Goal: Task Accomplishment & Management: Manage account settings

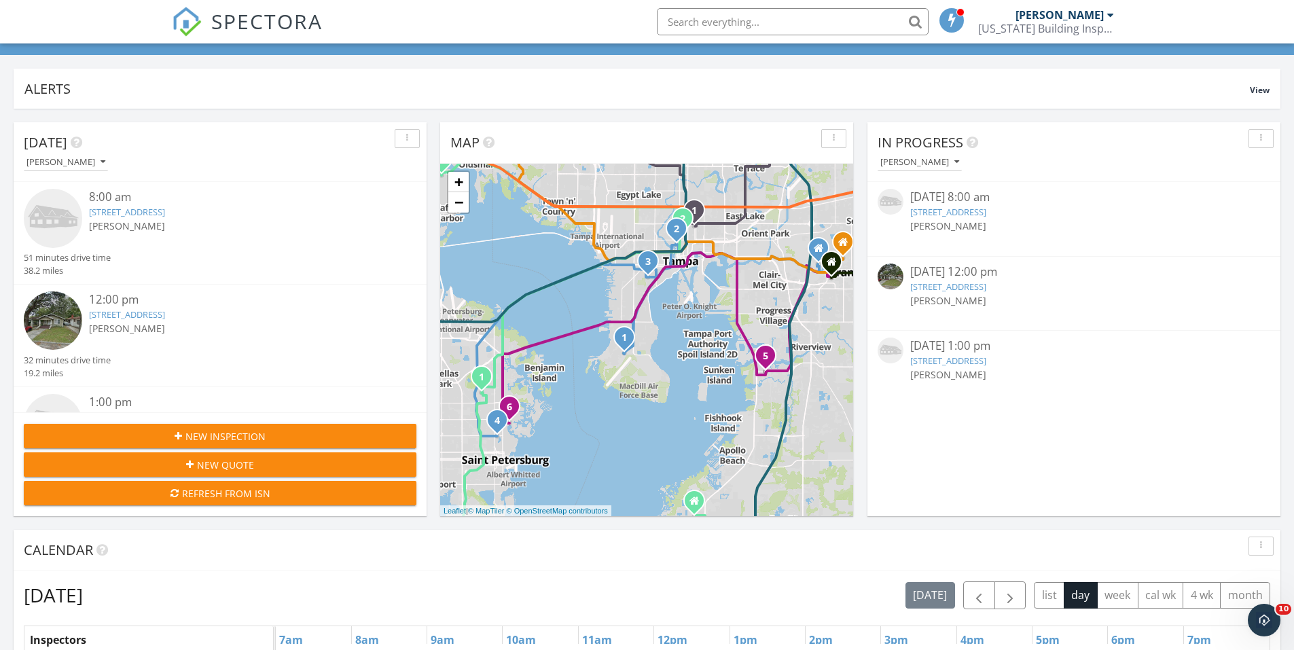
click at [748, 15] on input "text" at bounding box center [793, 21] width 272 height 27
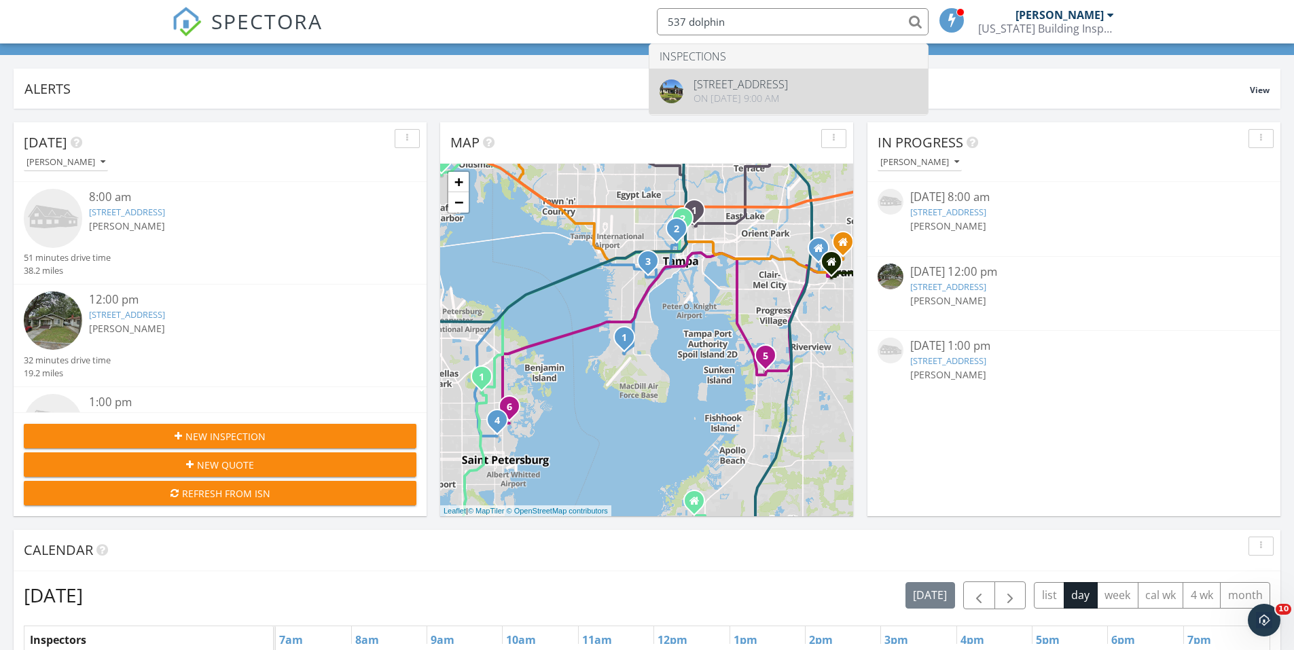
type input "537 dolphin"
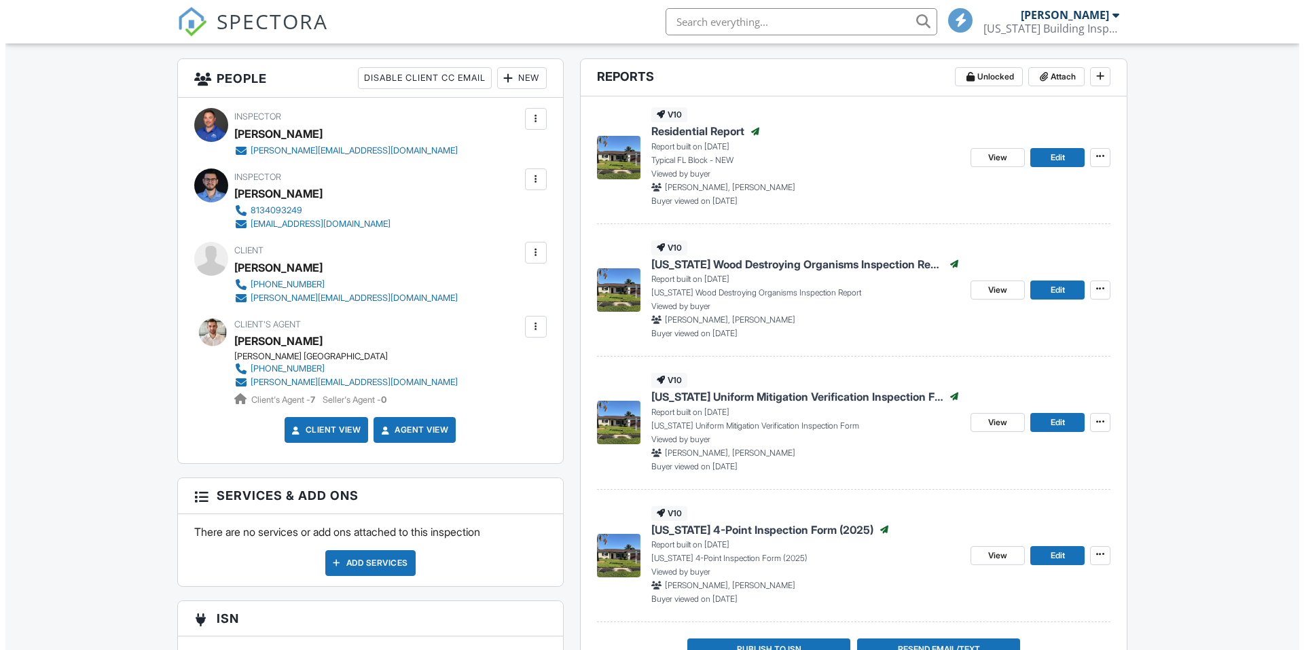
scroll to position [475, 0]
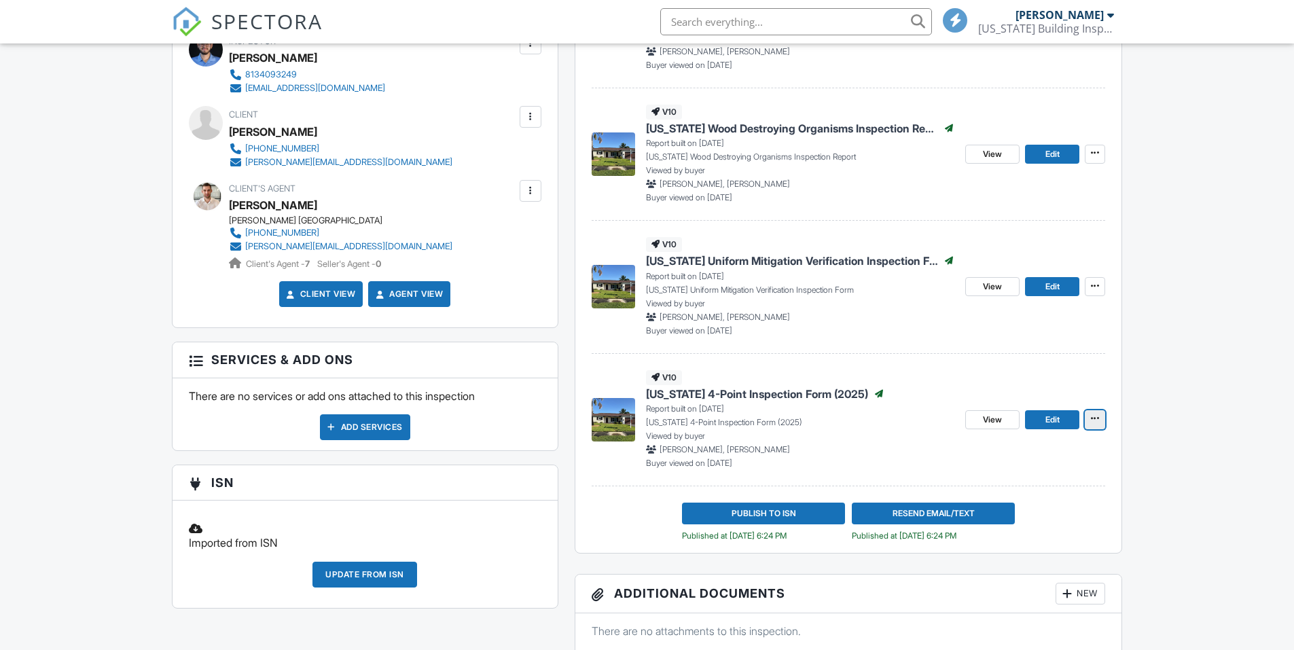
click at [1098, 417] on icon at bounding box center [1095, 419] width 8 height 10
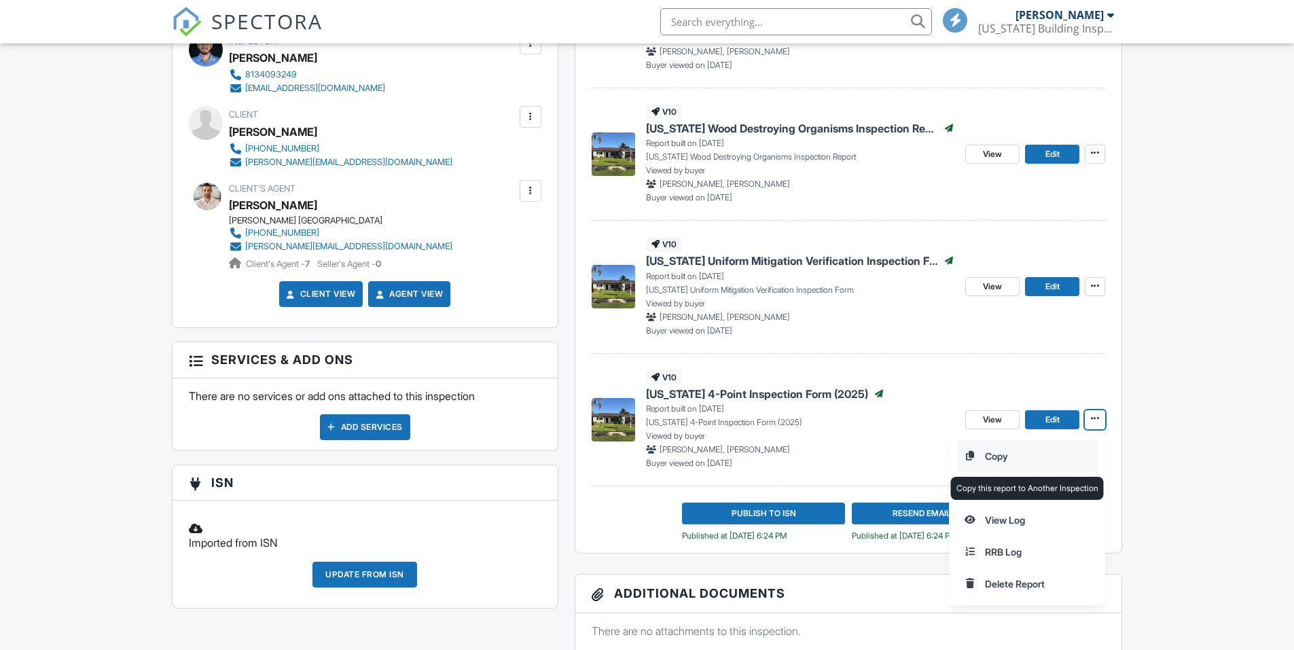
click at [999, 454] on input "Copy" at bounding box center [1027, 456] width 139 height 31
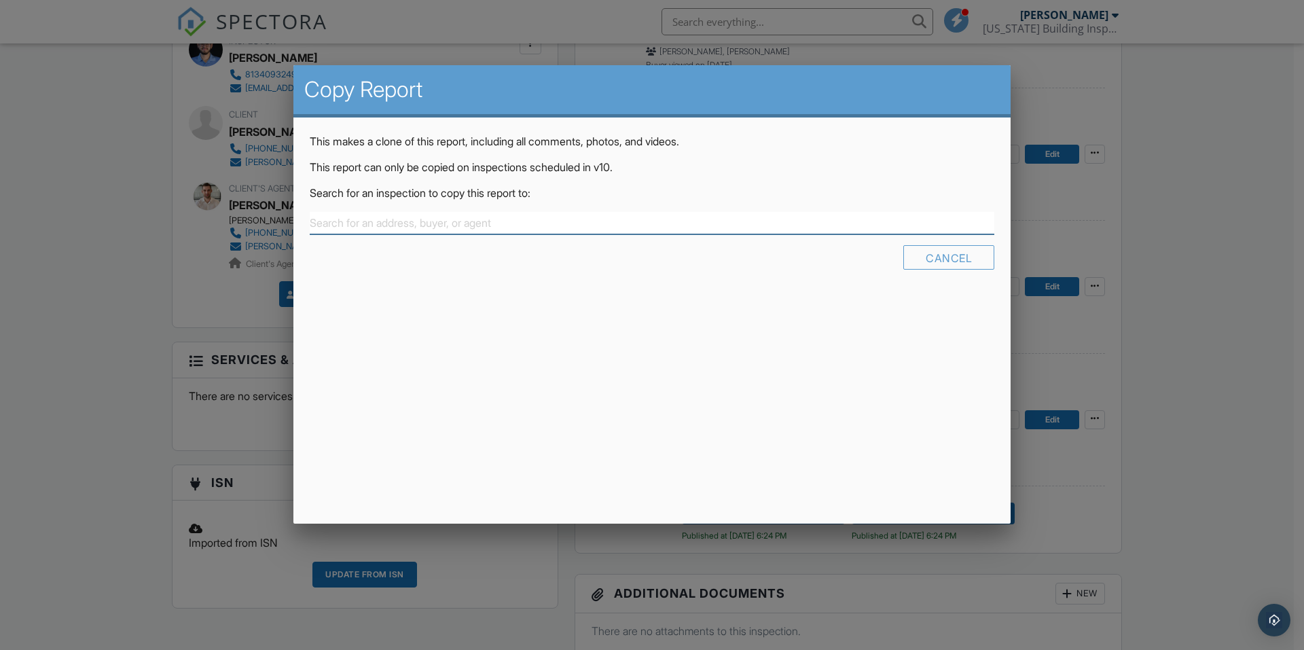
click at [503, 222] on input "text" at bounding box center [652, 223] width 685 height 22
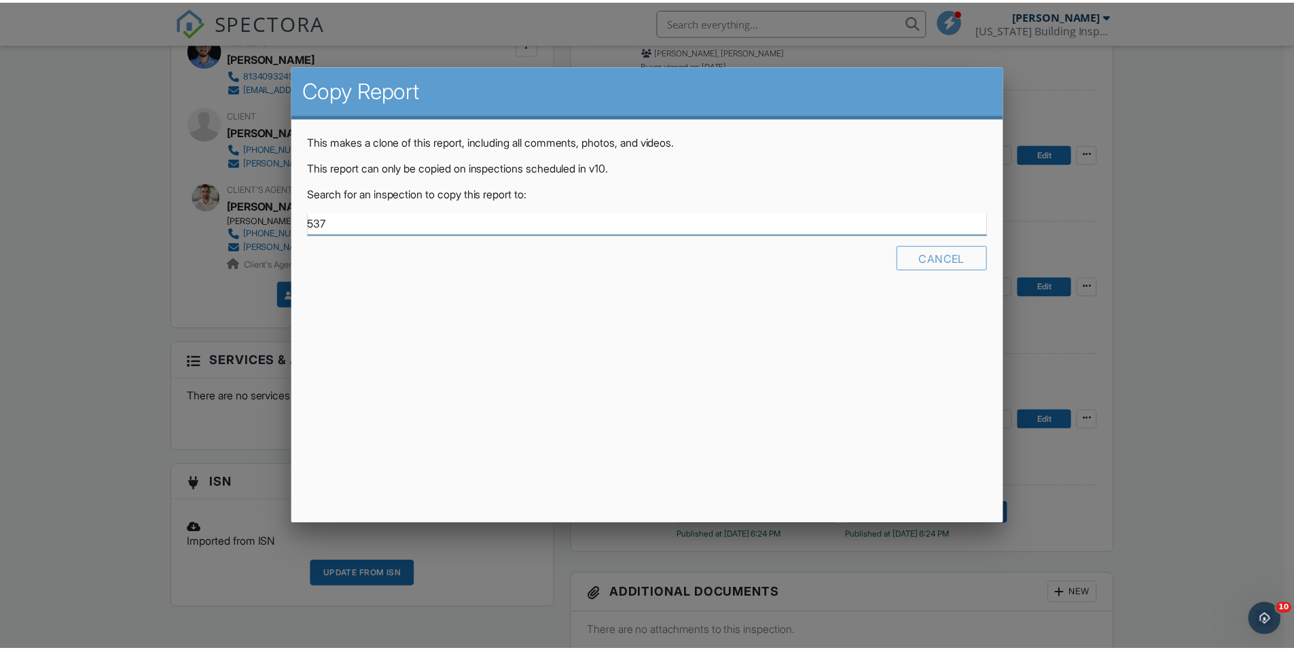
scroll to position [0, 0]
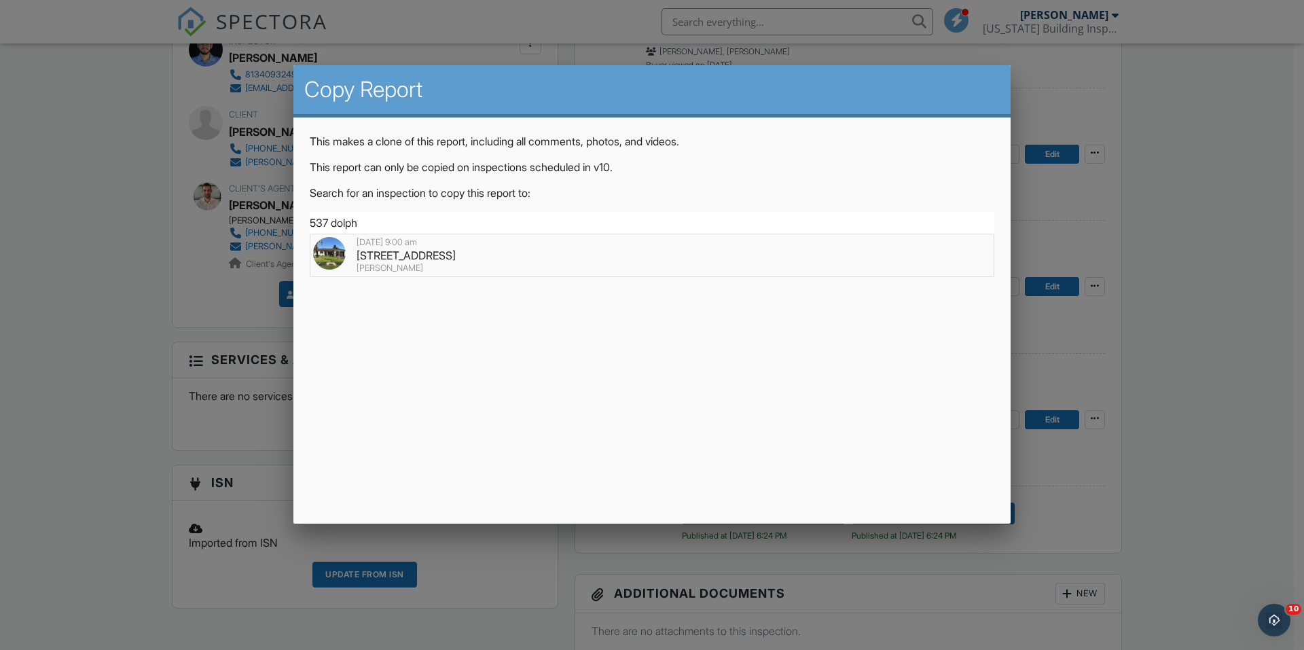
click at [476, 253] on div "537 Dolphin Ave SE, St. Petersburg, FL 33705" at bounding box center [652, 255] width 678 height 15
type input "537 Dolphin Ave SE, St. Petersburg, FL 33705"
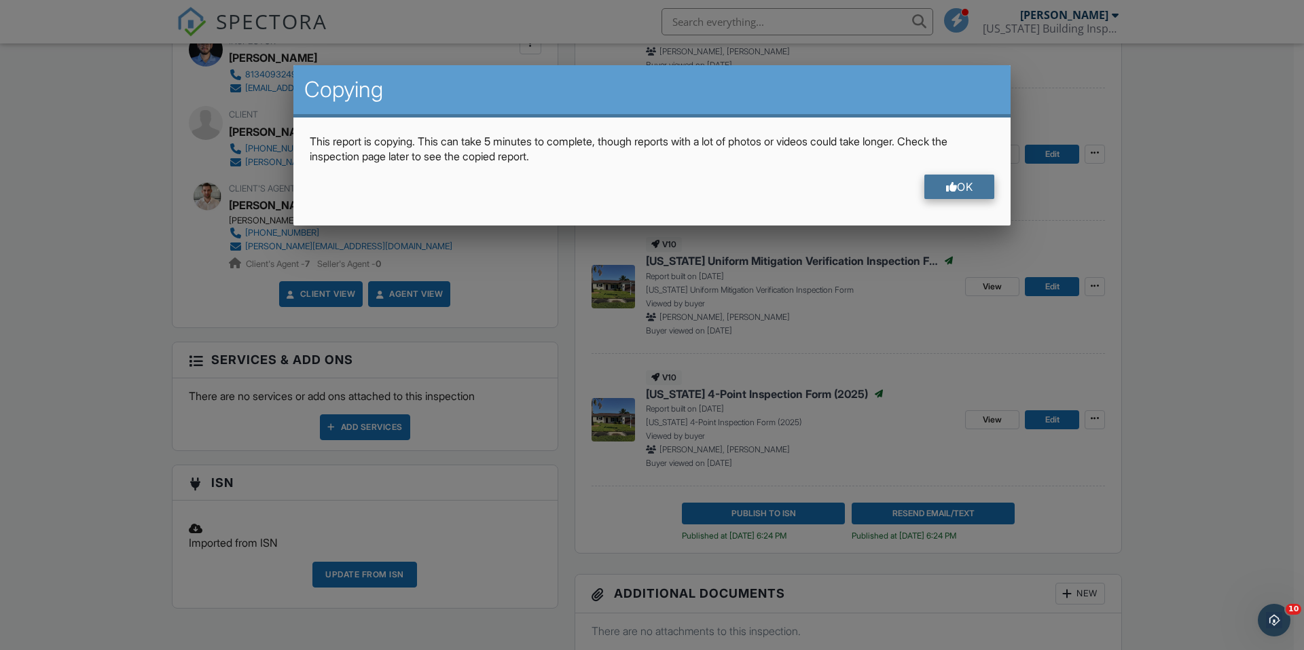
click at [975, 188] on div "OK" at bounding box center [959, 187] width 71 height 24
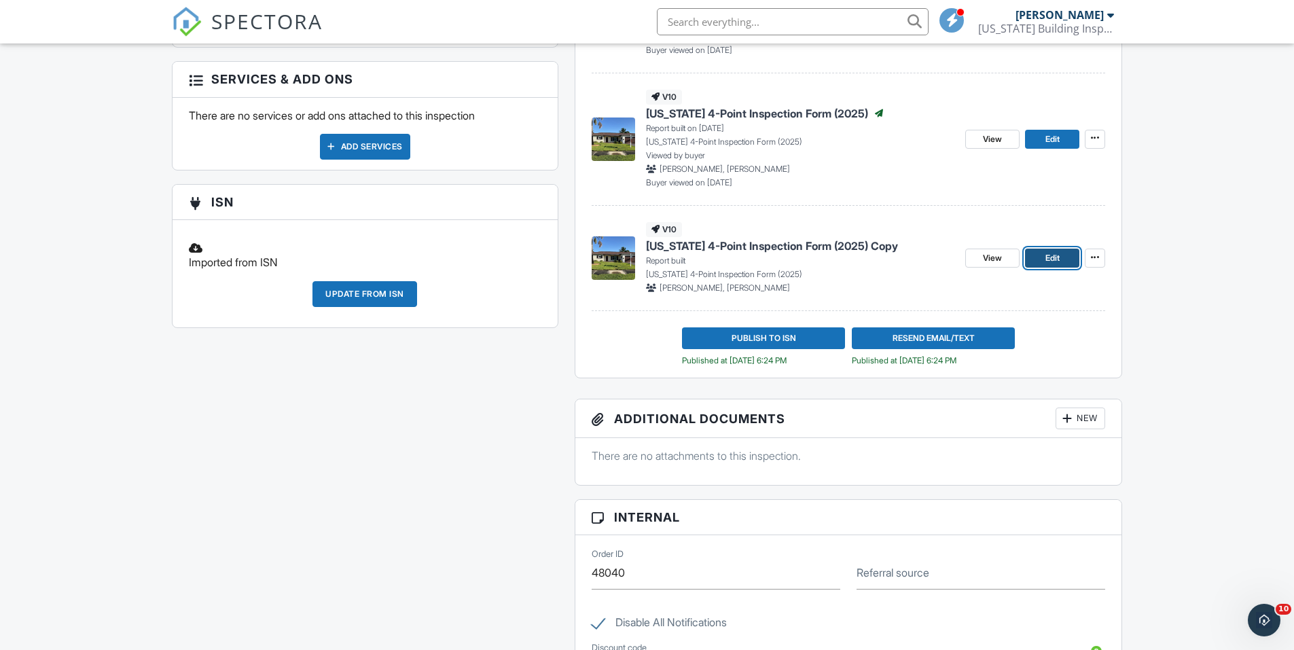
click at [1057, 257] on span "Edit" at bounding box center [1052, 258] width 14 height 14
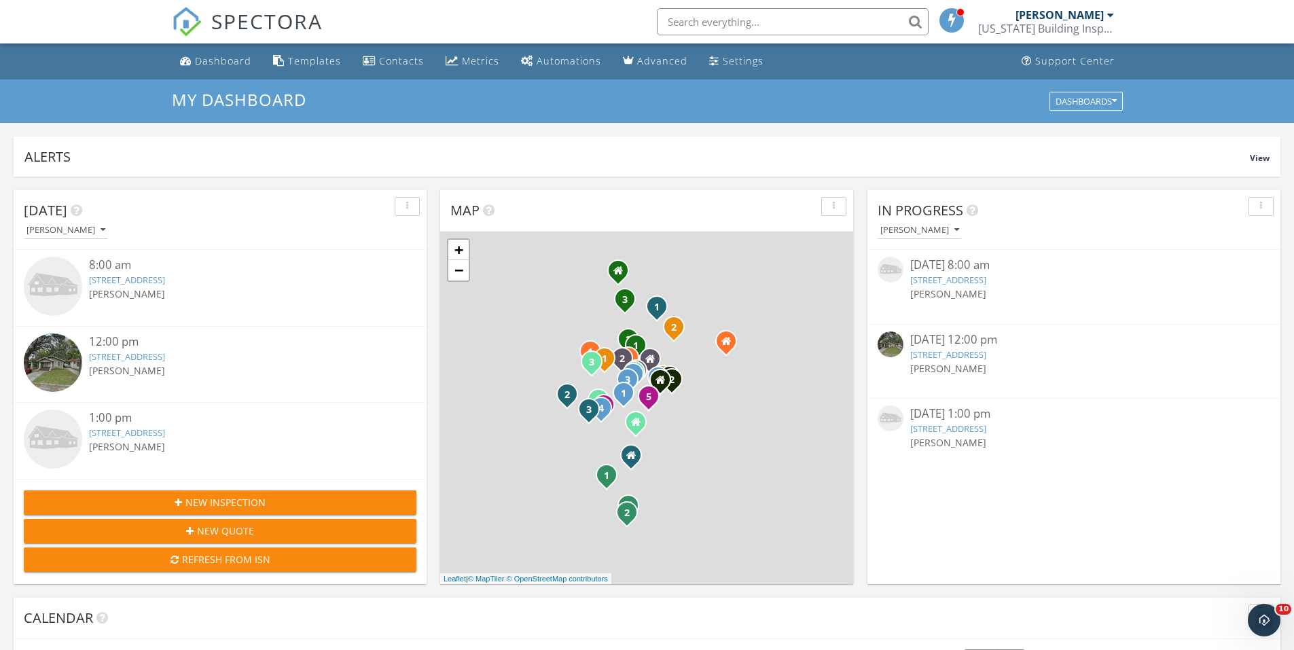
click at [794, 23] on input "text" at bounding box center [793, 21] width 272 height 27
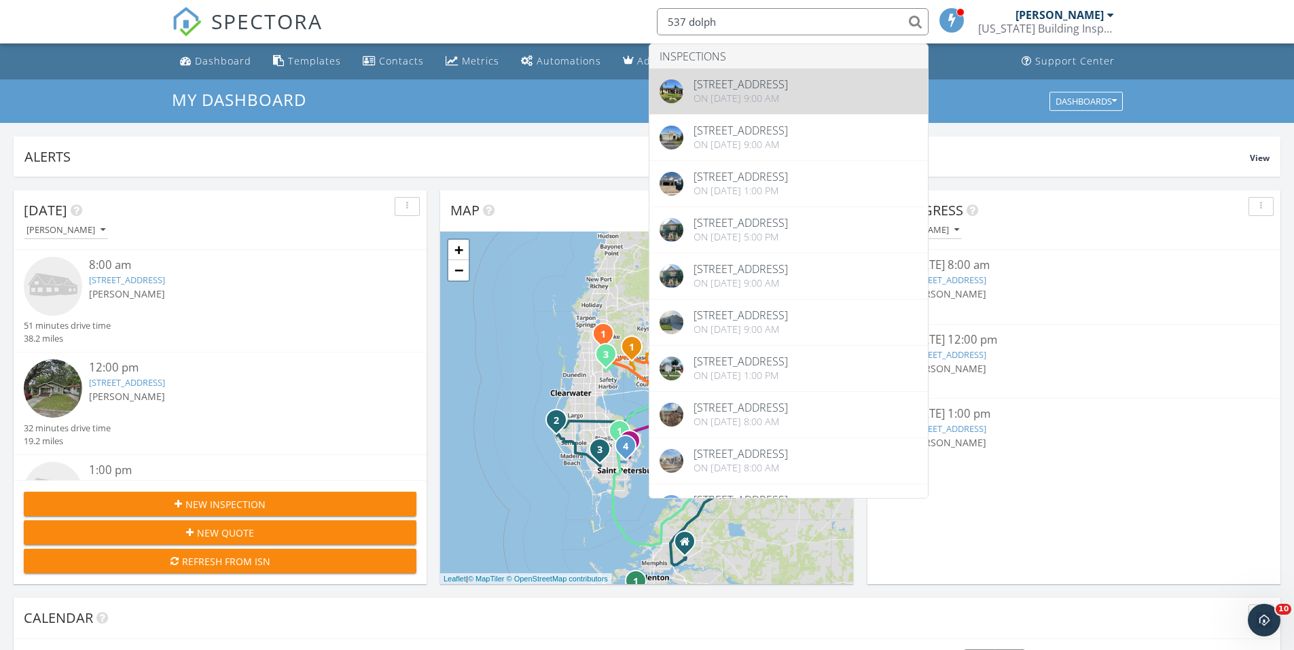
type input "537 dolph"
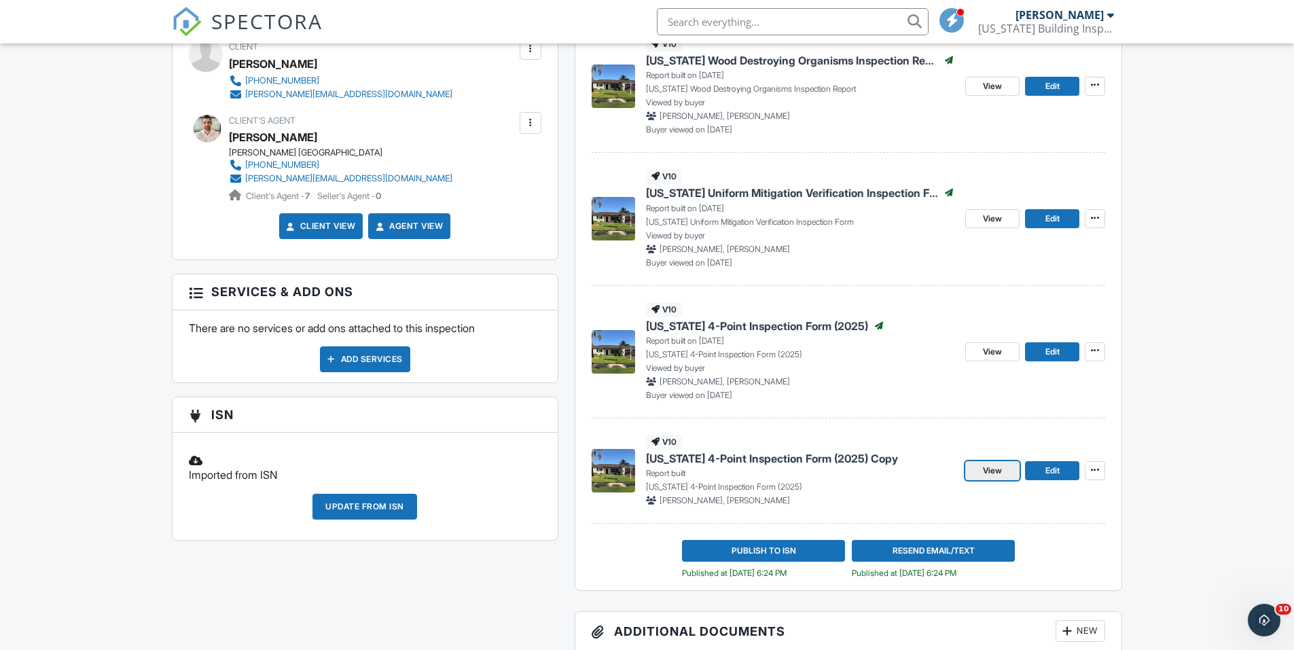
click at [1002, 471] on span "View" at bounding box center [992, 471] width 19 height 14
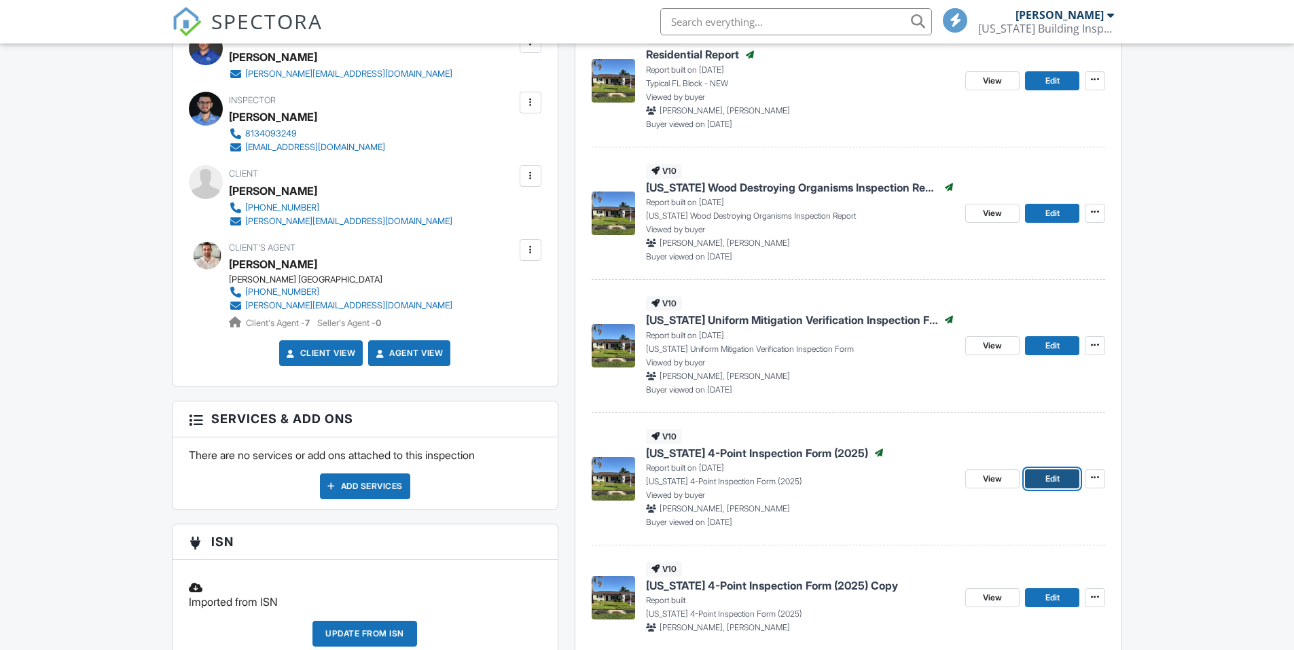
click at [1041, 479] on link "Edit" at bounding box center [1052, 478] width 54 height 19
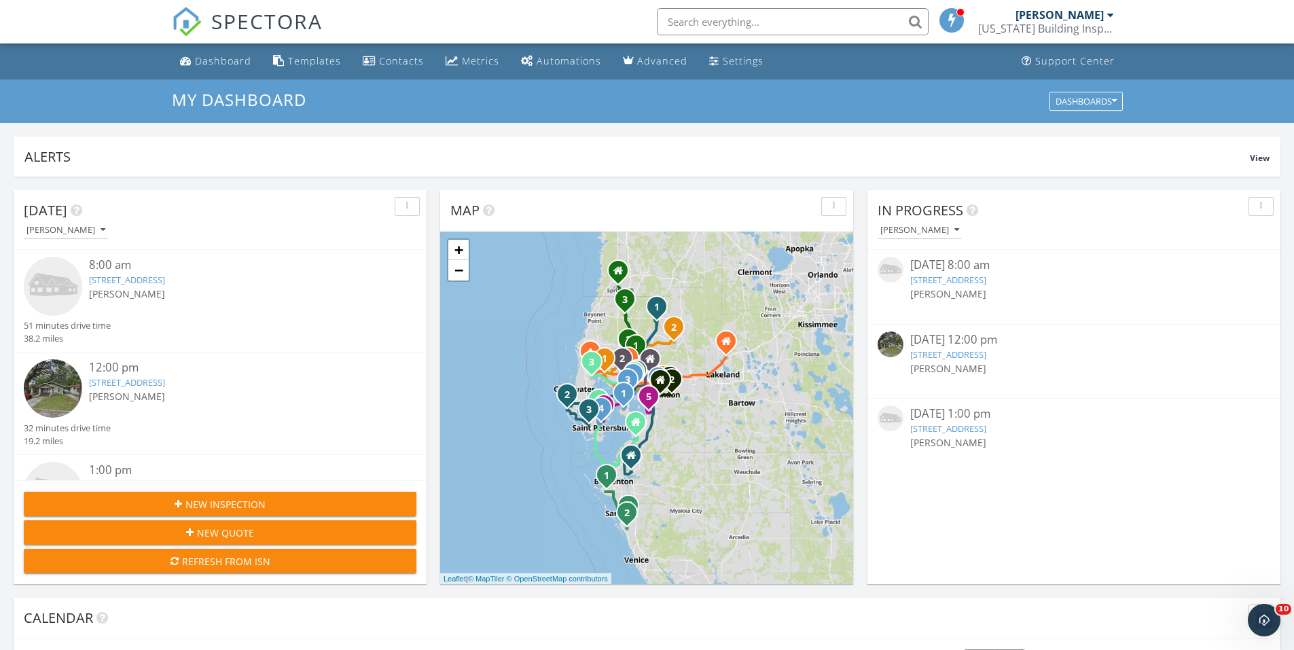
click at [986, 281] on link "[STREET_ADDRESS]" at bounding box center [948, 280] width 76 height 12
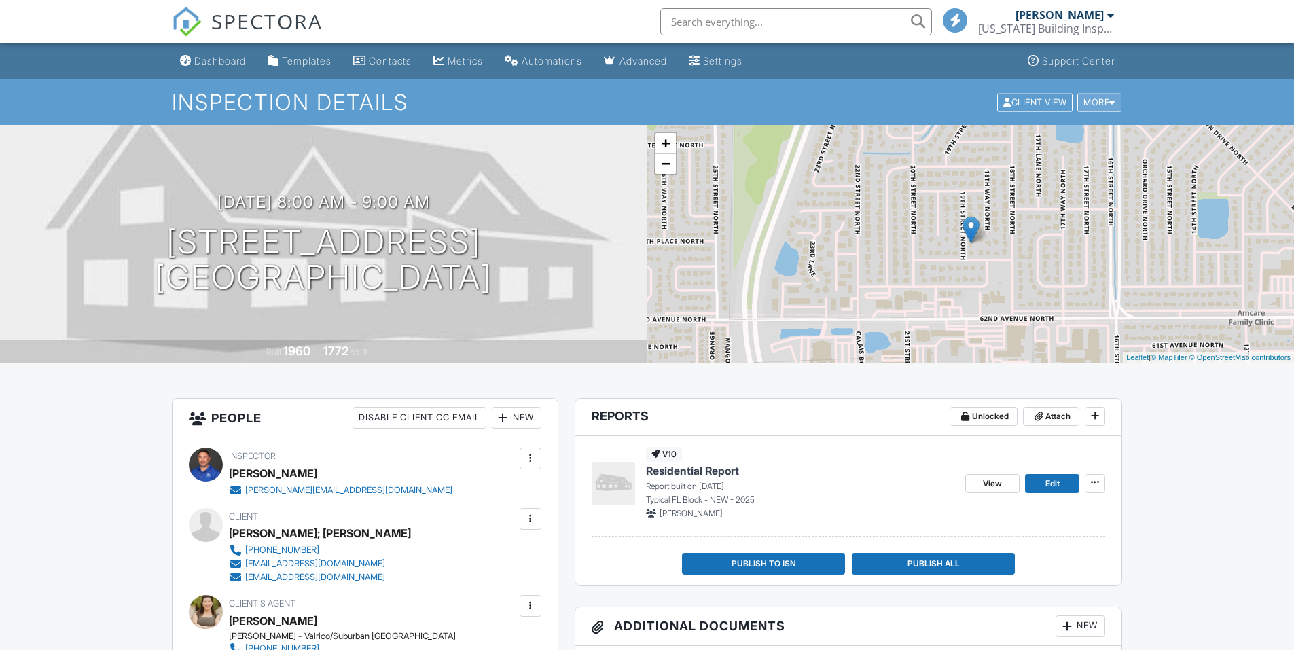
click at [1091, 101] on div "More" at bounding box center [1099, 102] width 44 height 18
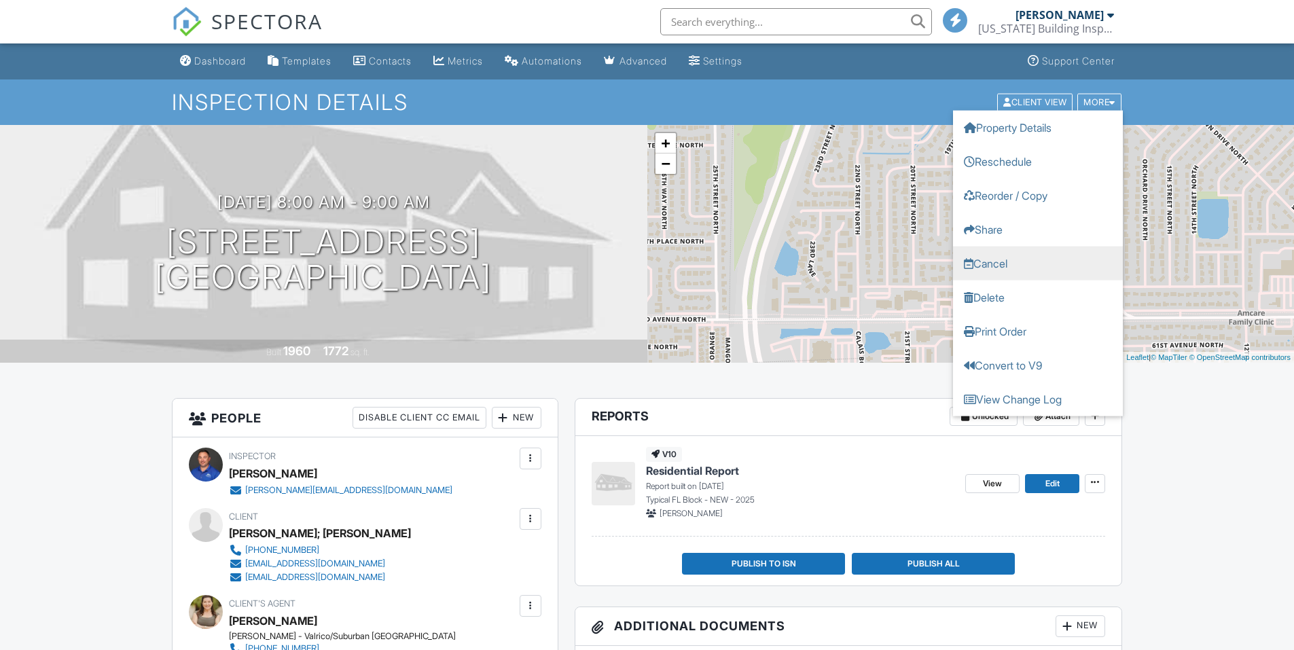
click at [994, 267] on link "Cancel" at bounding box center [1038, 263] width 170 height 34
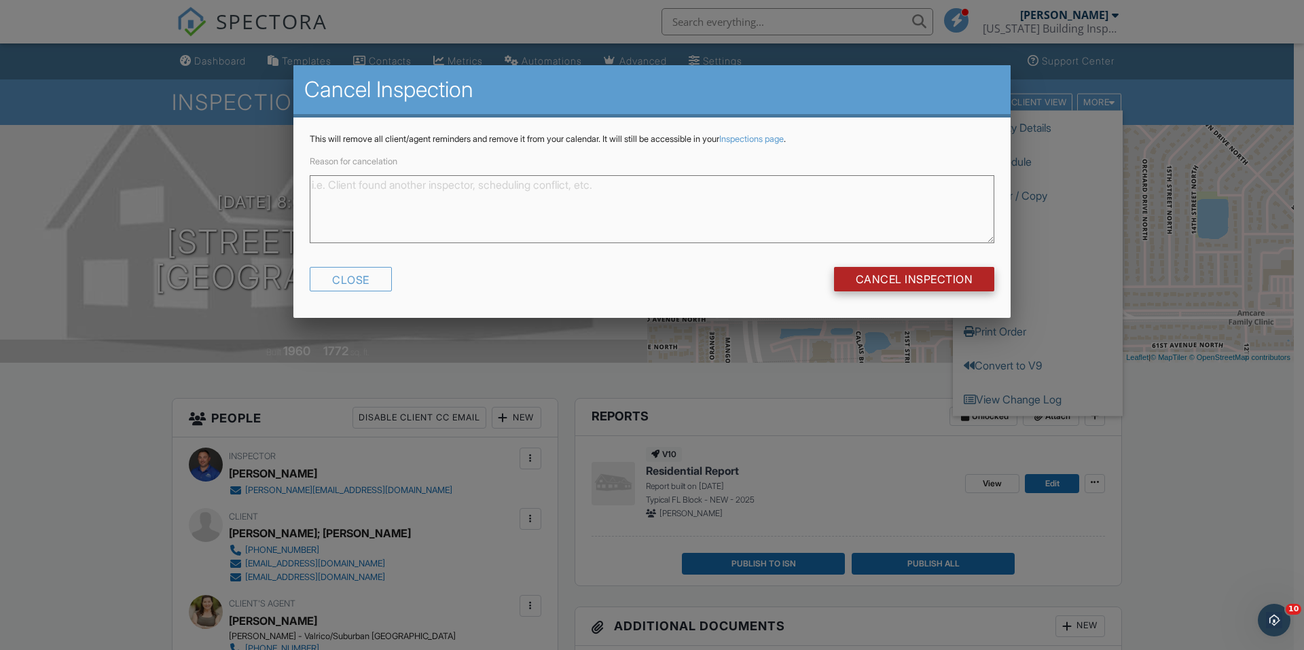
click at [950, 280] on input "Cancel Inspection" at bounding box center [914, 279] width 161 height 24
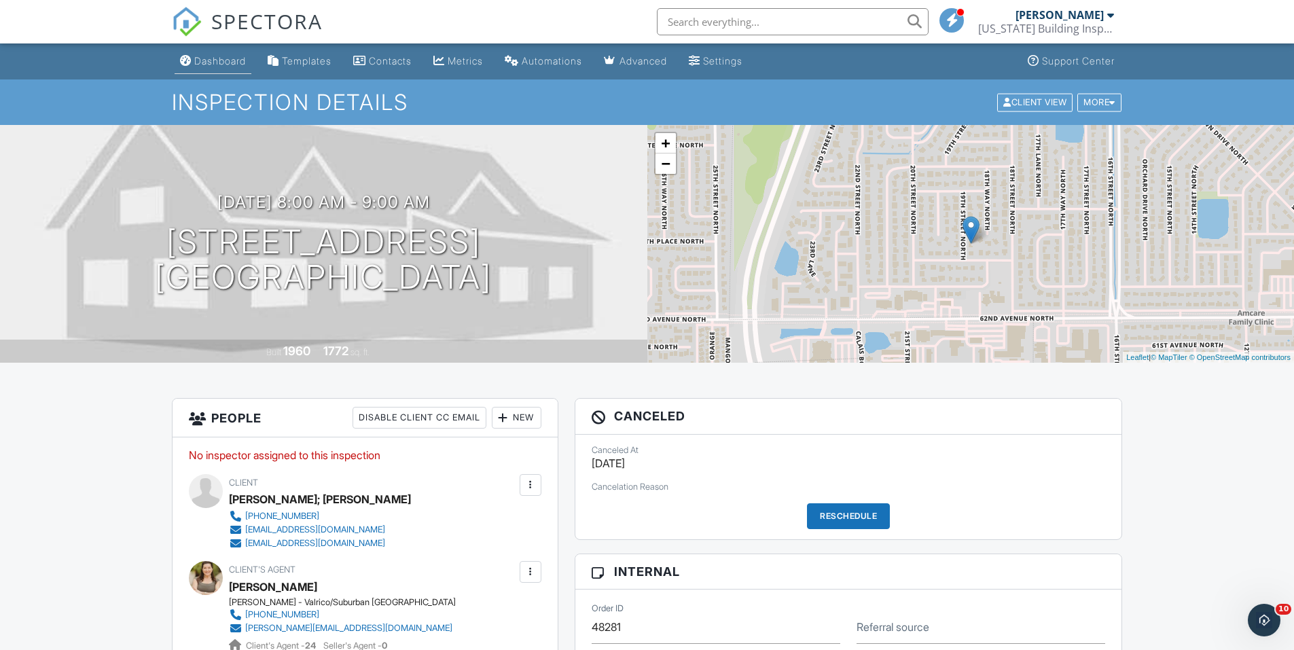
click at [225, 58] on div "Dashboard" at bounding box center [220, 61] width 52 height 12
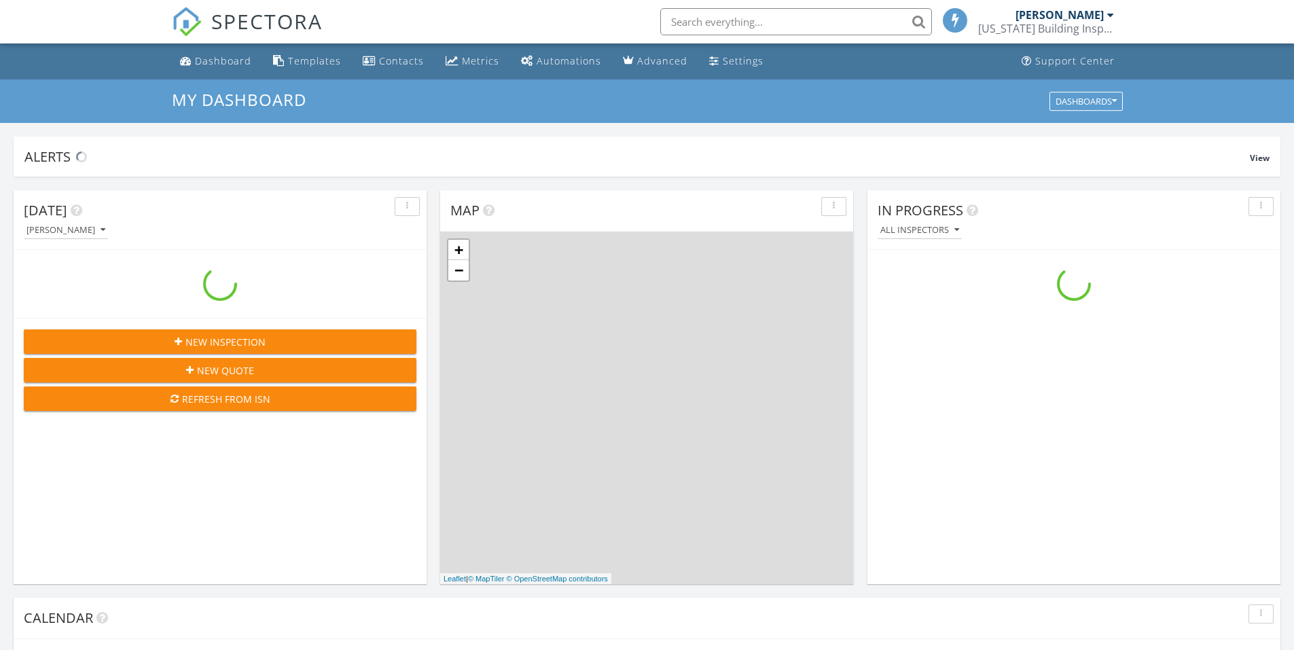
scroll to position [1257, 1315]
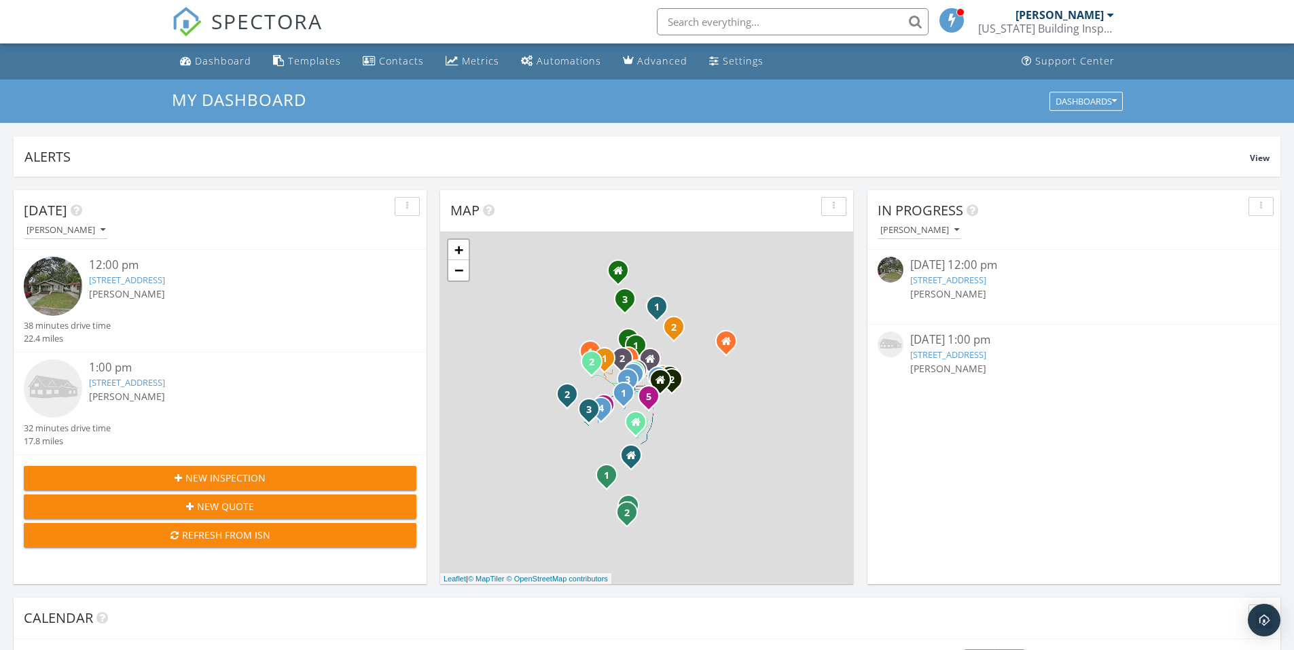
click at [986, 279] on link "[STREET_ADDRESS]" at bounding box center [948, 280] width 76 height 12
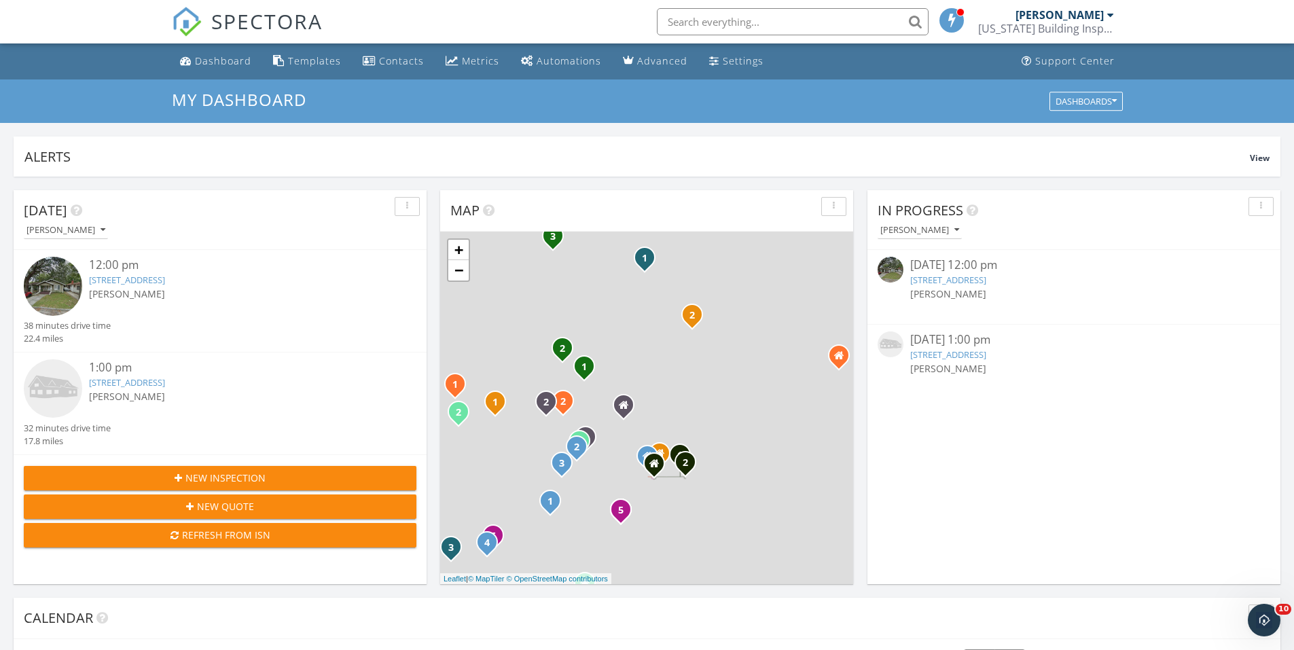
scroll to position [0, 0]
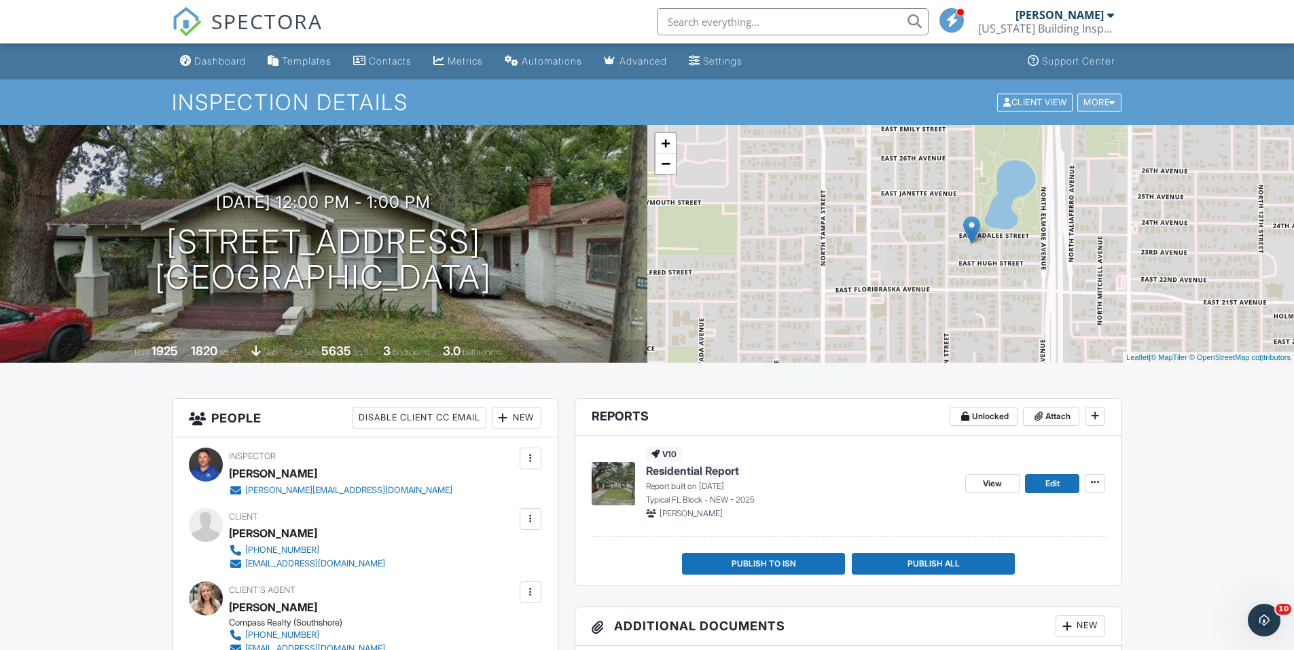
click at [1112, 98] on div at bounding box center [1112, 102] width 6 height 9
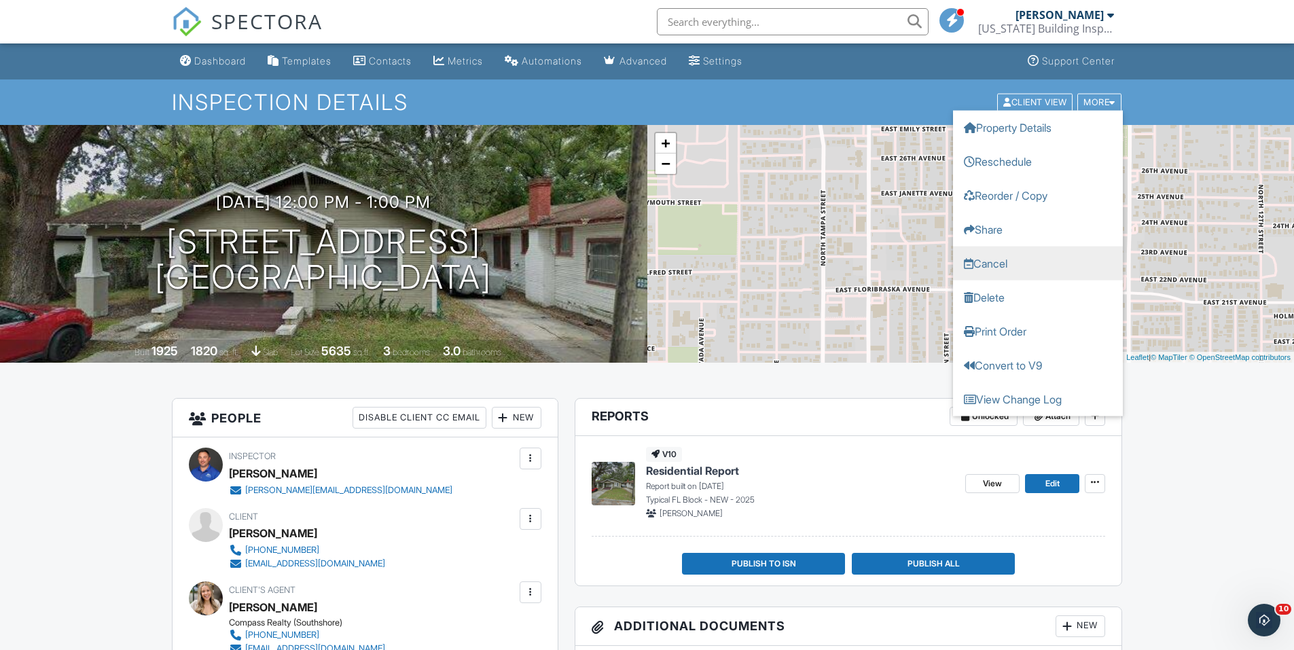
click at [1019, 263] on link "Cancel" at bounding box center [1038, 263] width 170 height 34
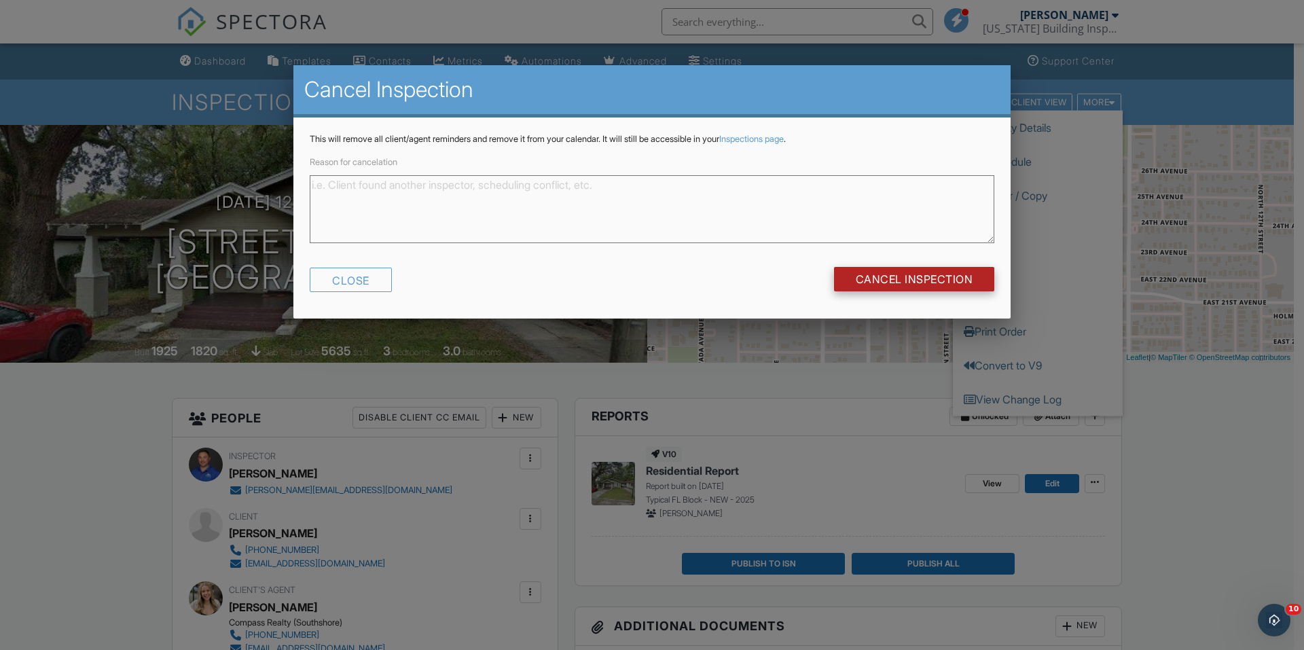
click at [983, 270] on input "Cancel Inspection" at bounding box center [914, 279] width 161 height 24
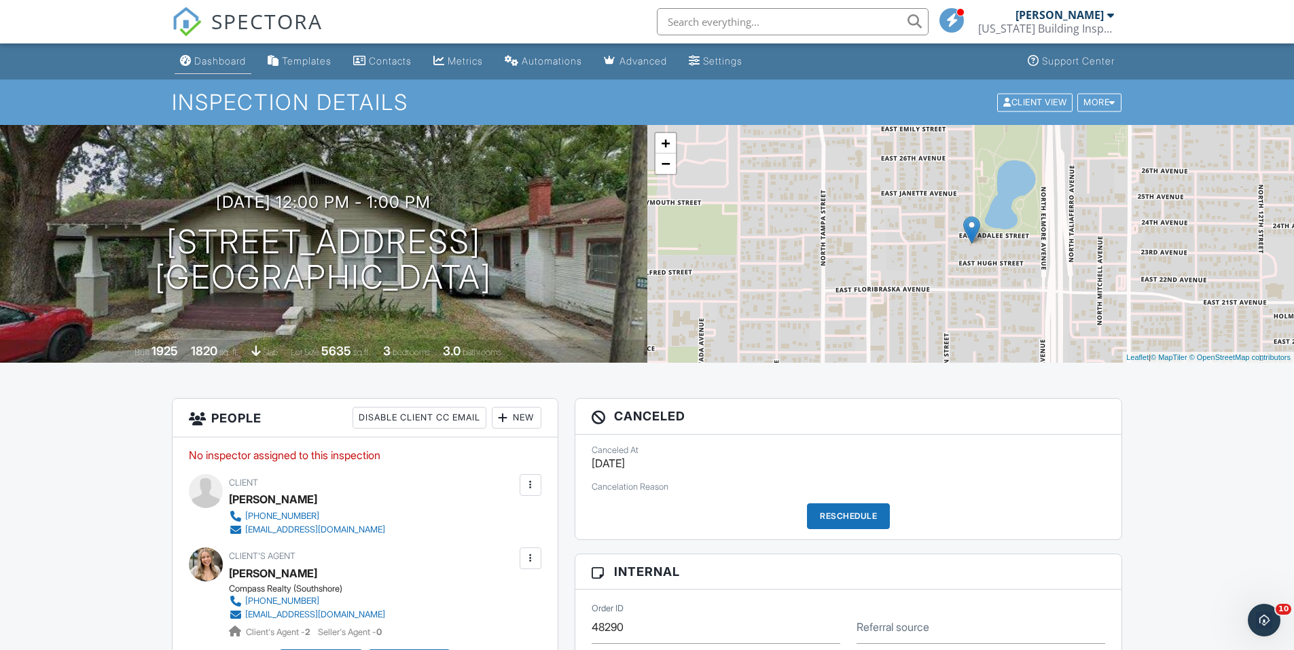
click at [219, 64] on div "Dashboard" at bounding box center [220, 61] width 52 height 12
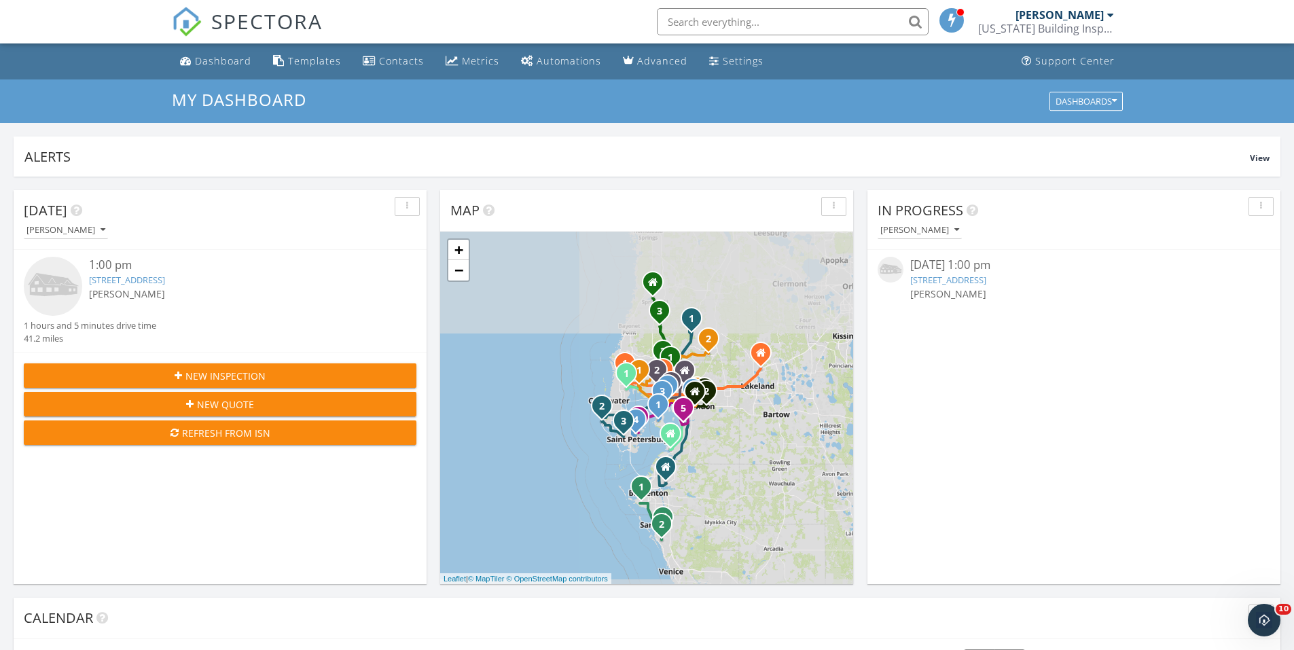
click at [986, 281] on link "[STREET_ADDRESS]" at bounding box center [948, 280] width 76 height 12
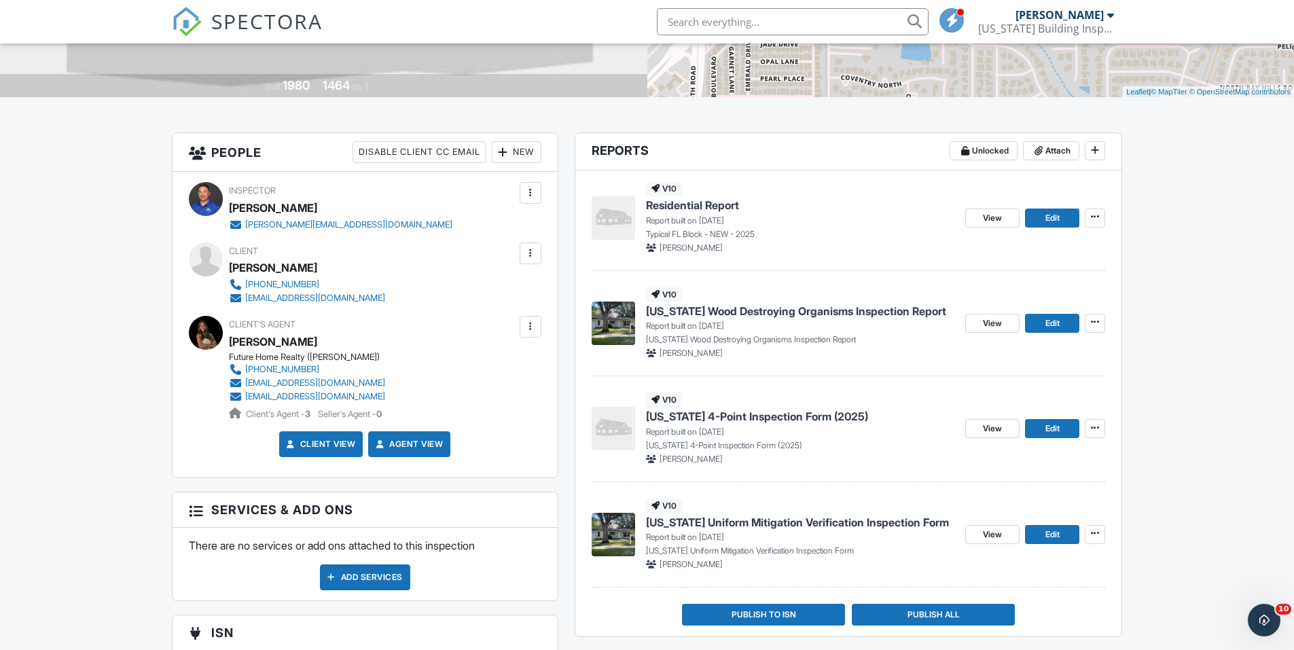
scroll to position [272, 0]
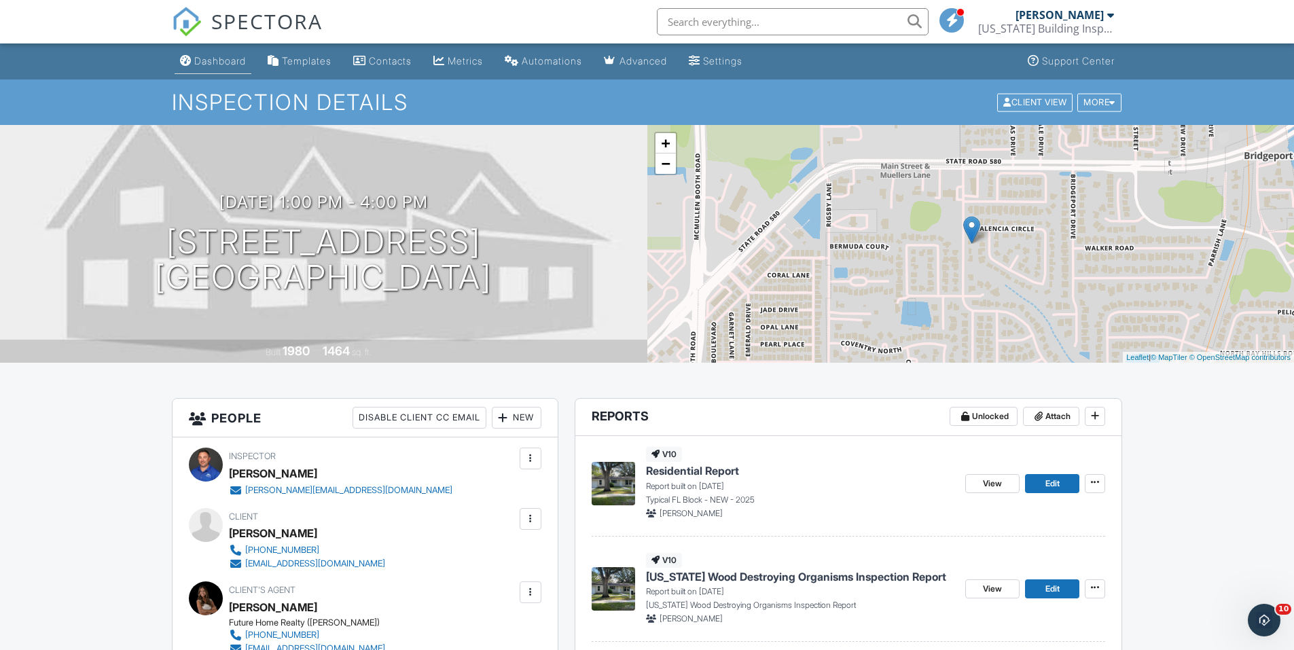
click at [221, 58] on div "Dashboard" at bounding box center [220, 61] width 52 height 12
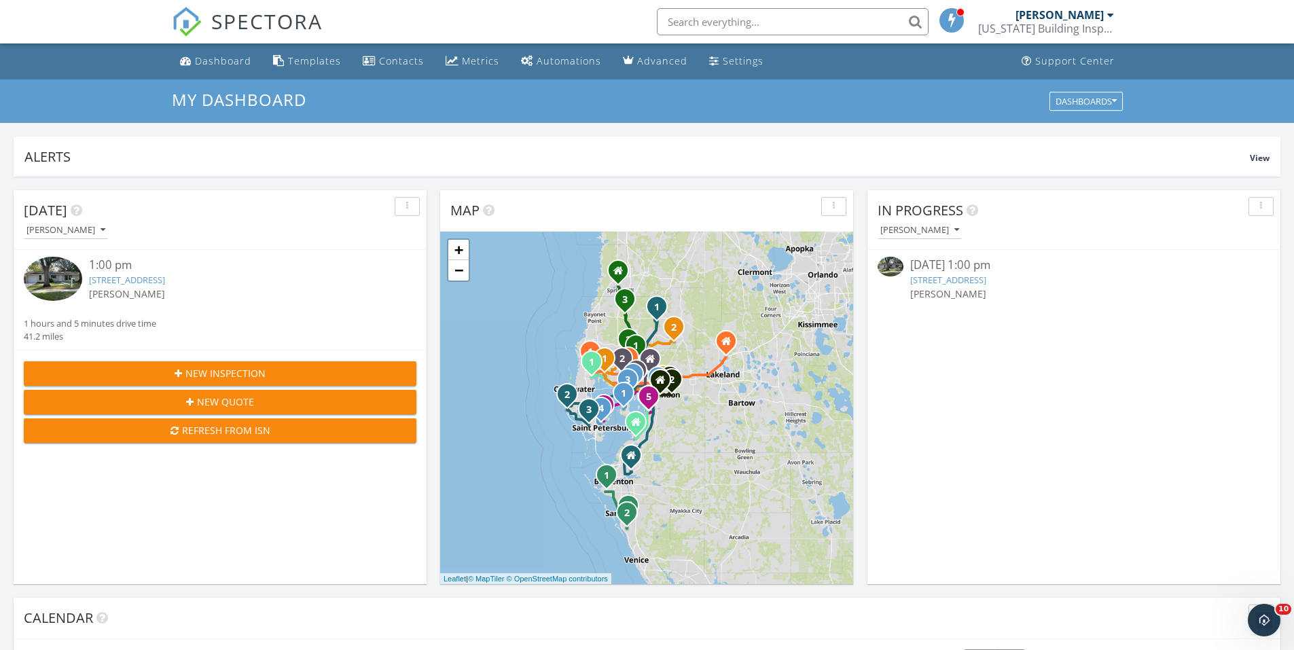
click at [986, 279] on link "4102 N Bay Hills Blvd, Safety Harbor, FL 34695" at bounding box center [948, 280] width 76 height 12
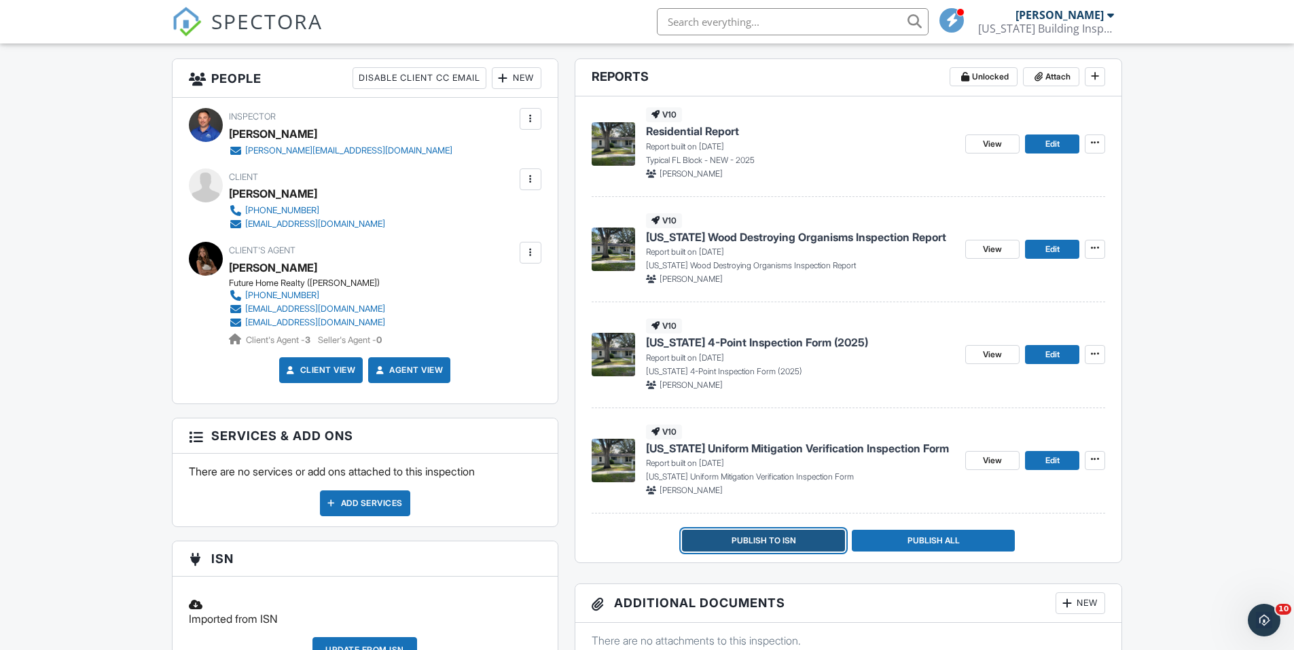
click at [784, 537] on span "Publish to ISN" at bounding box center [763, 541] width 65 height 14
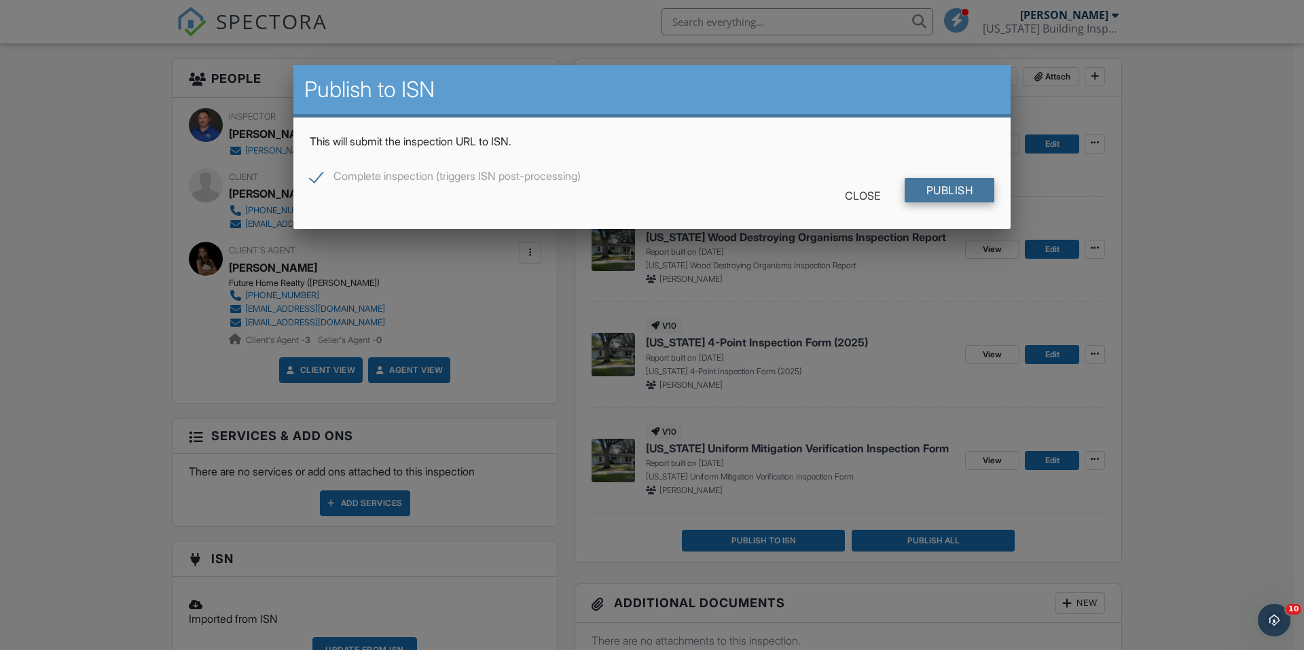
click at [939, 195] on input "Publish" at bounding box center [950, 190] width 90 height 24
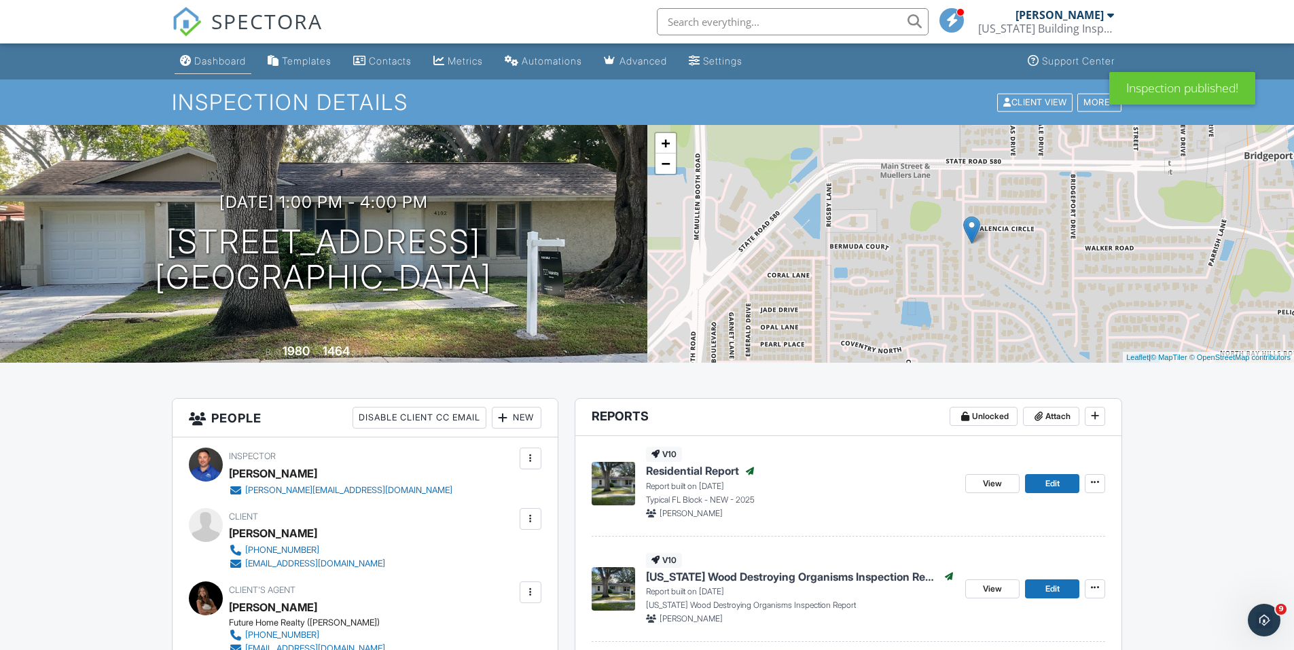
click at [227, 60] on div "Dashboard" at bounding box center [220, 61] width 52 height 12
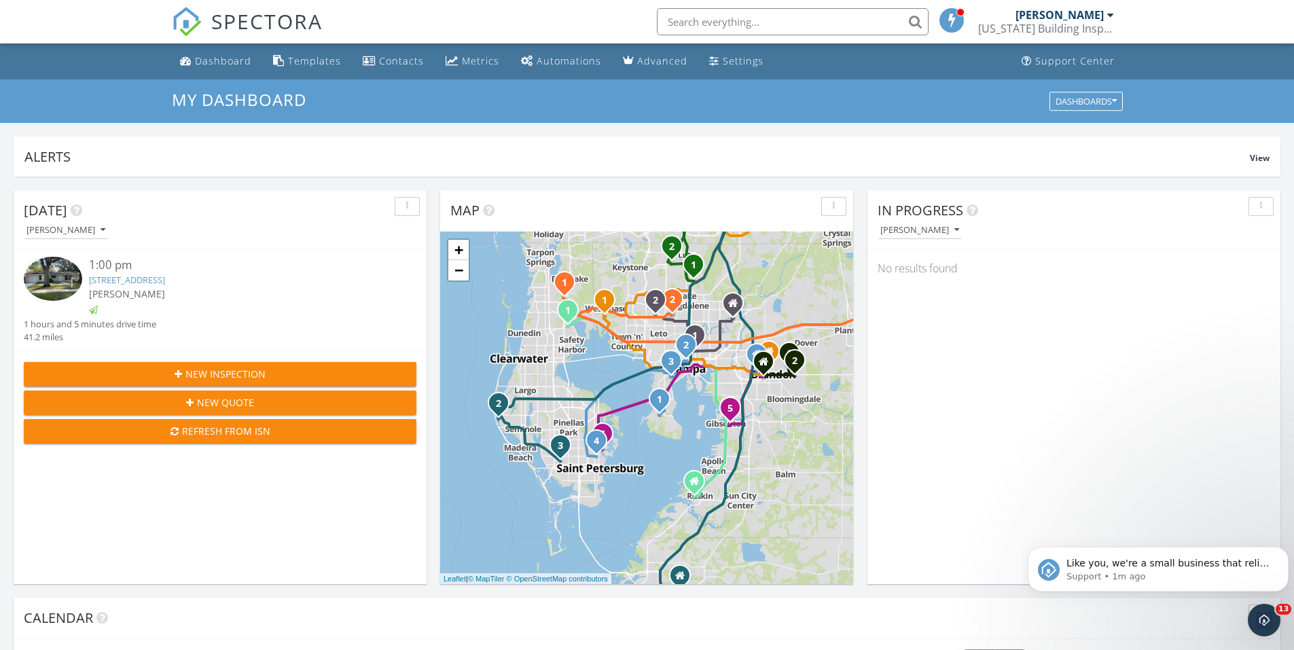
click at [763, 17] on input "text" at bounding box center [793, 21] width 272 height 27
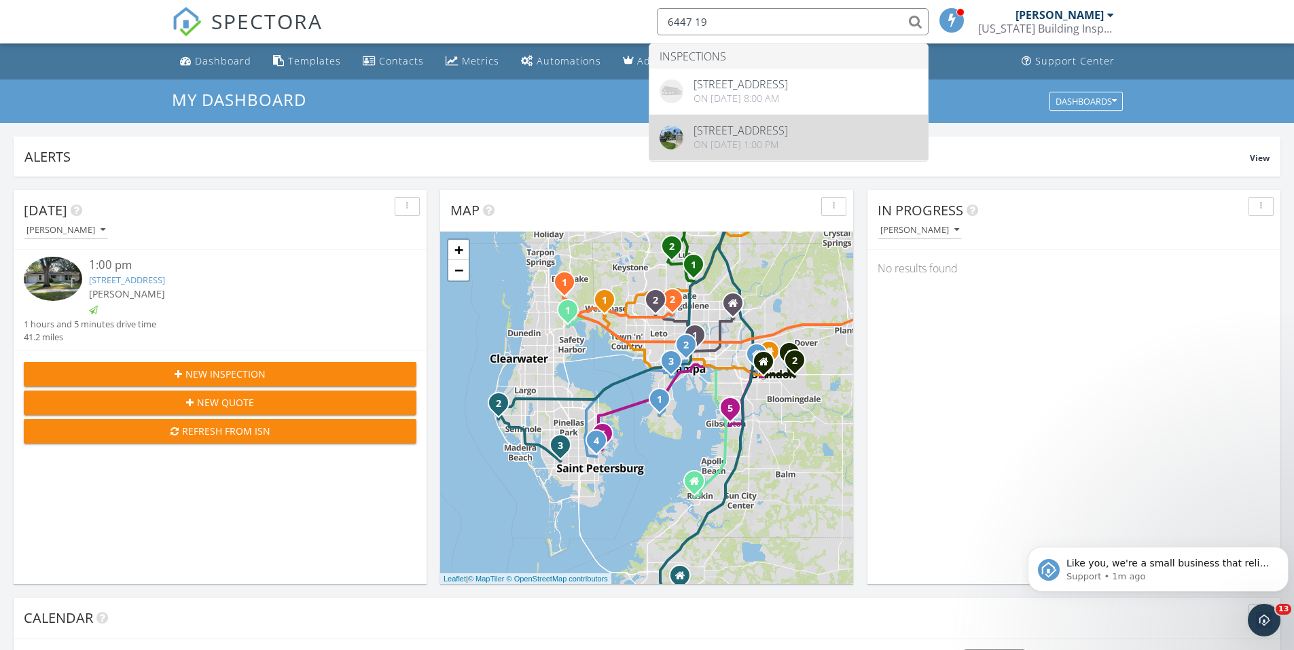
type input "6447 19"
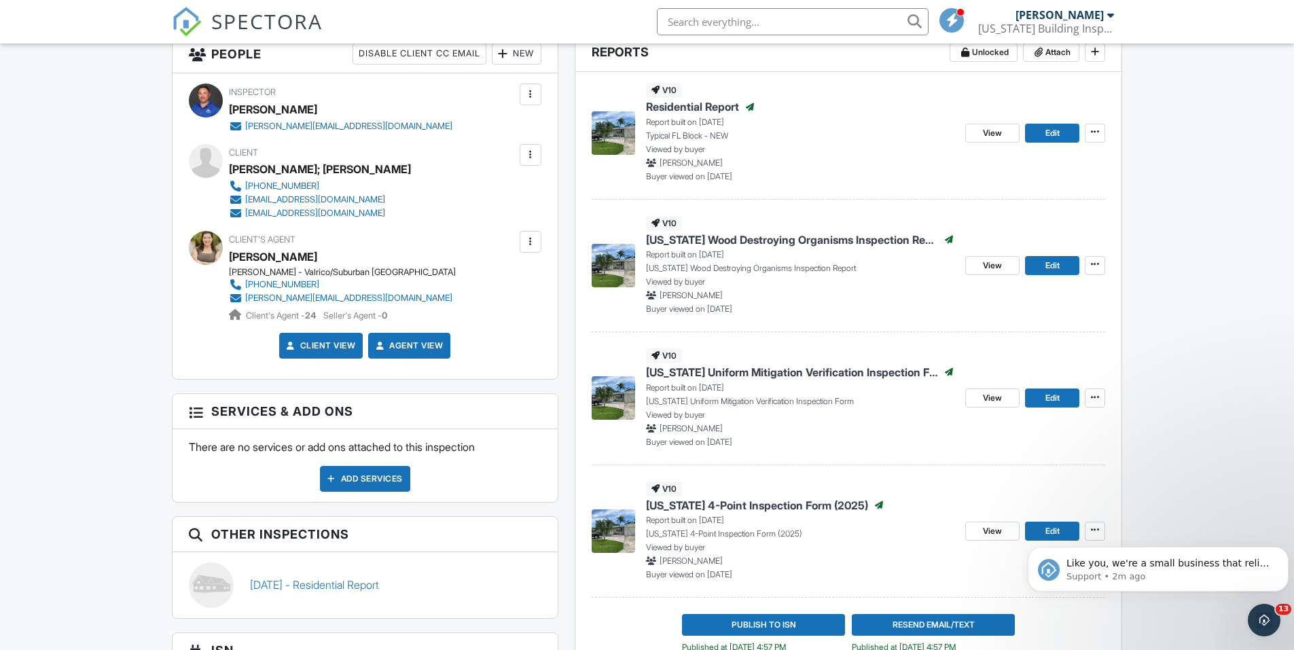
scroll to position [408, 0]
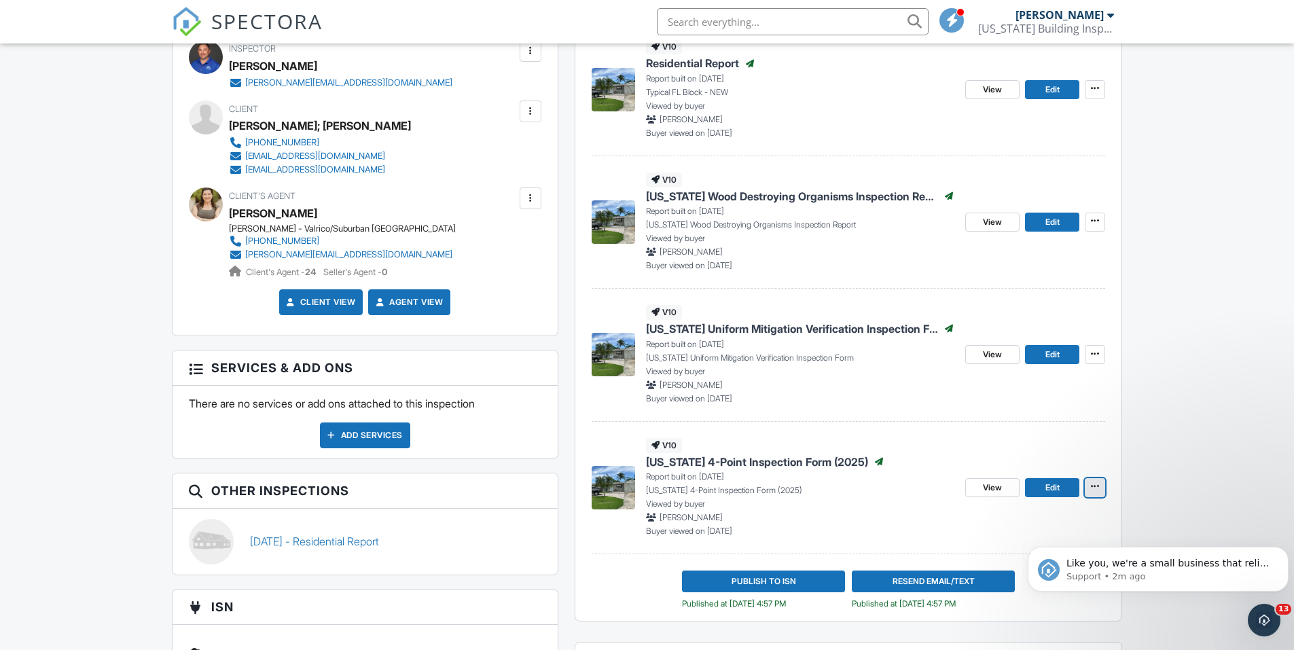
click at [1091, 487] on icon at bounding box center [1095, 487] width 8 height 10
click at [1025, 516] on input "Copy" at bounding box center [1027, 524] width 139 height 31
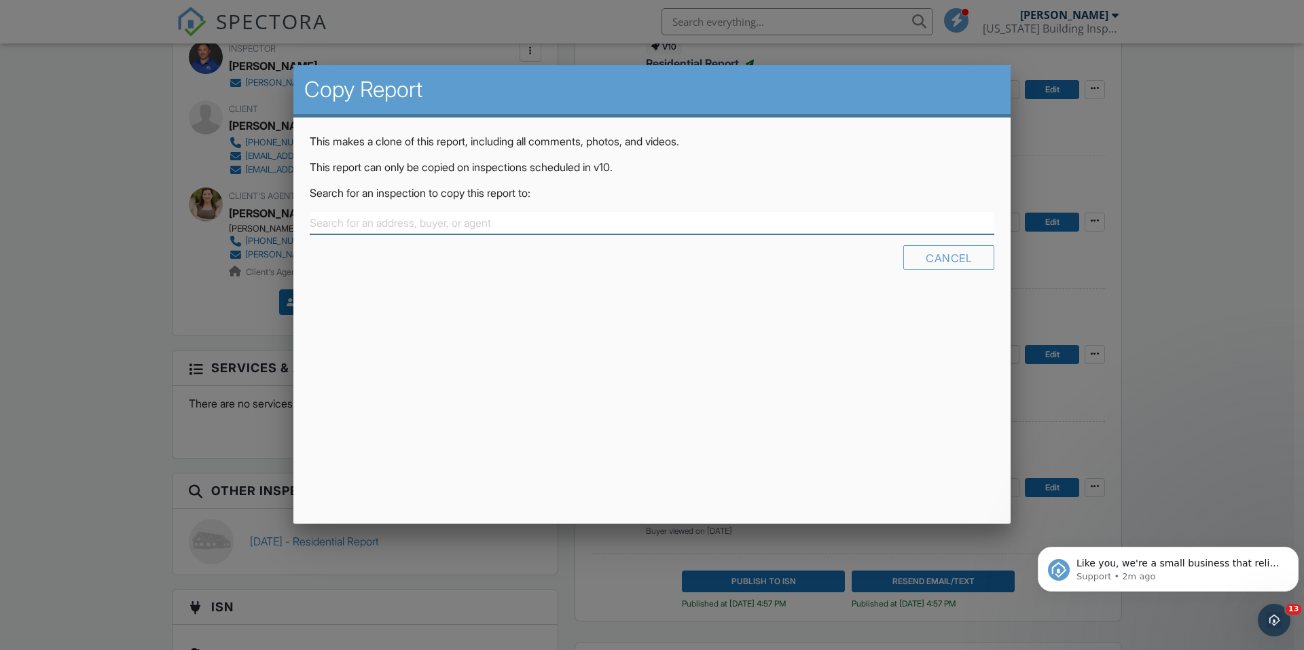
click at [383, 227] on input "text" at bounding box center [652, 223] width 685 height 22
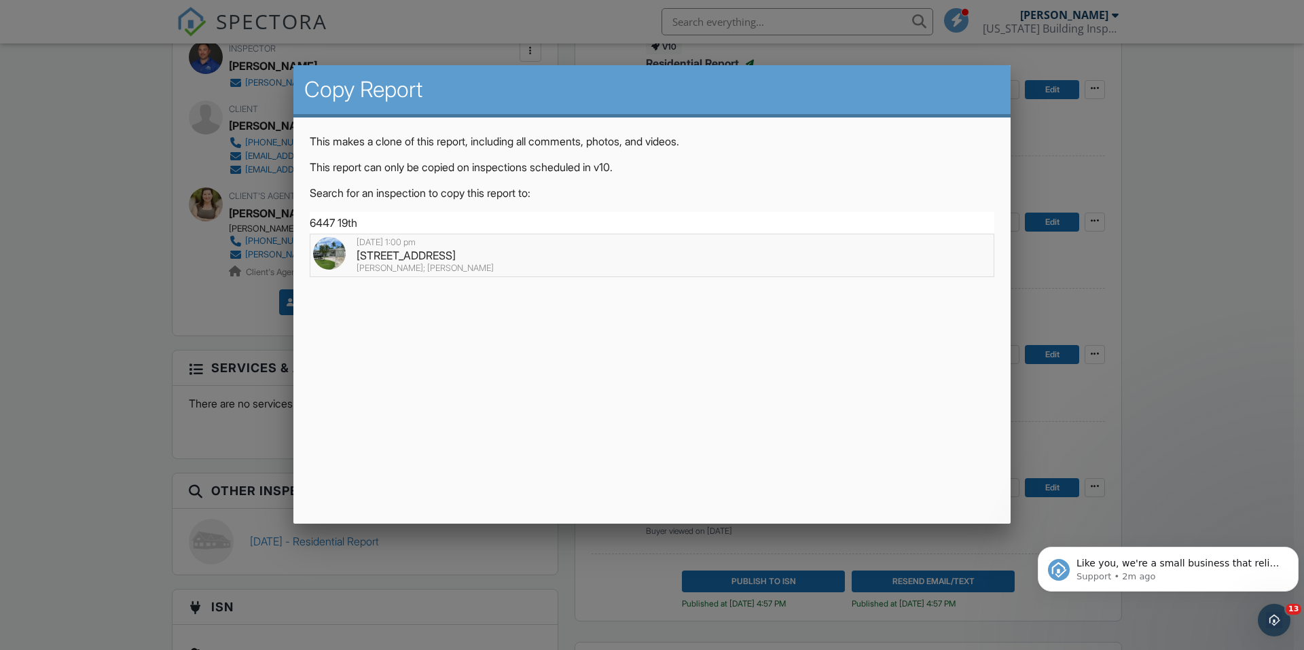
click at [424, 258] on div "[STREET_ADDRESS]" at bounding box center [652, 255] width 678 height 15
type input "[STREET_ADDRESS]"
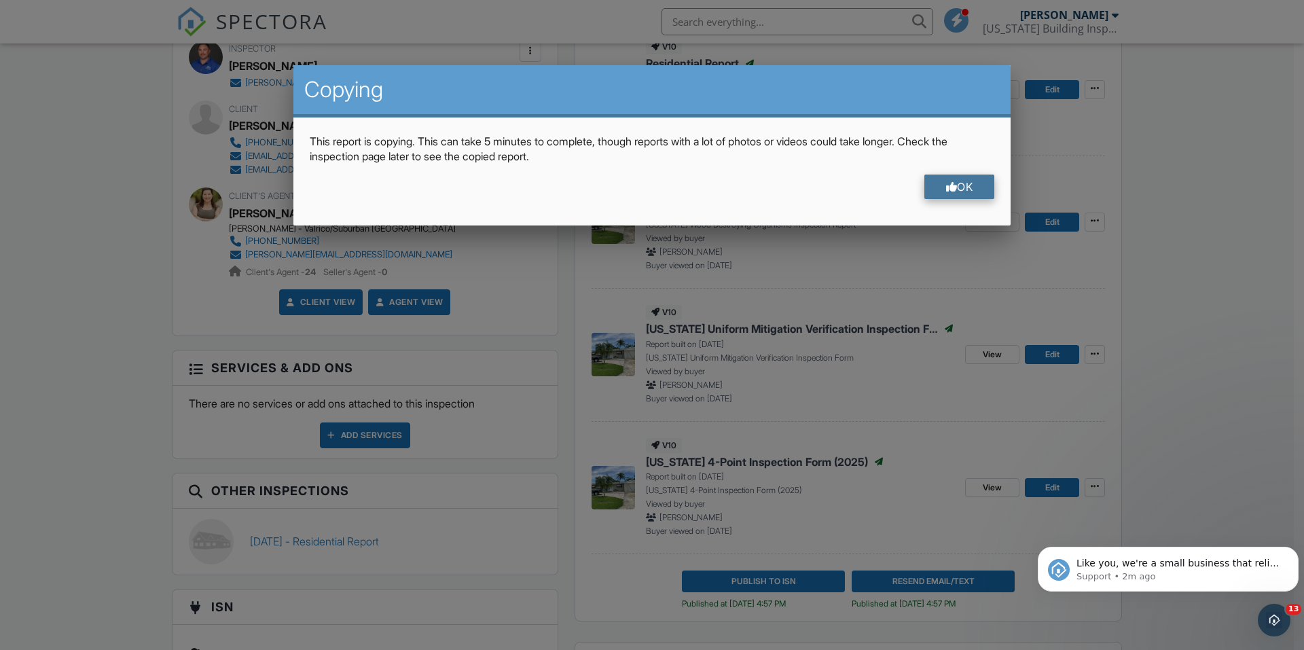
click at [936, 196] on div "OK" at bounding box center [959, 187] width 71 height 24
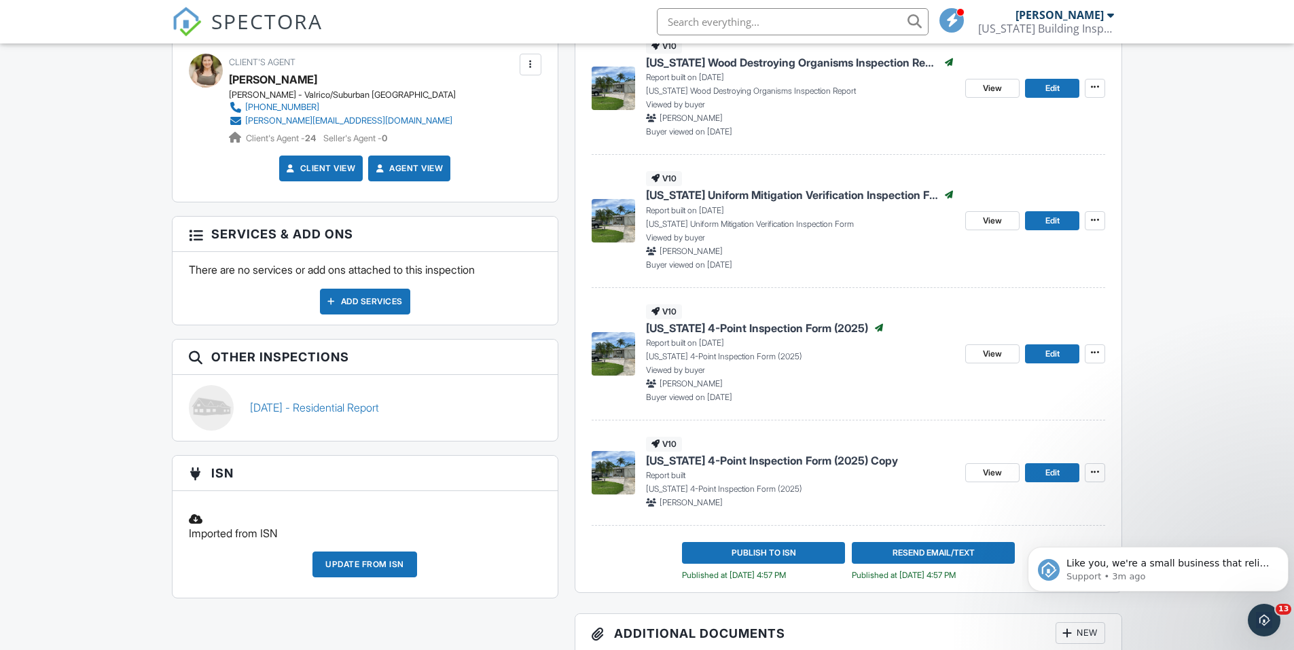
scroll to position [543, 0]
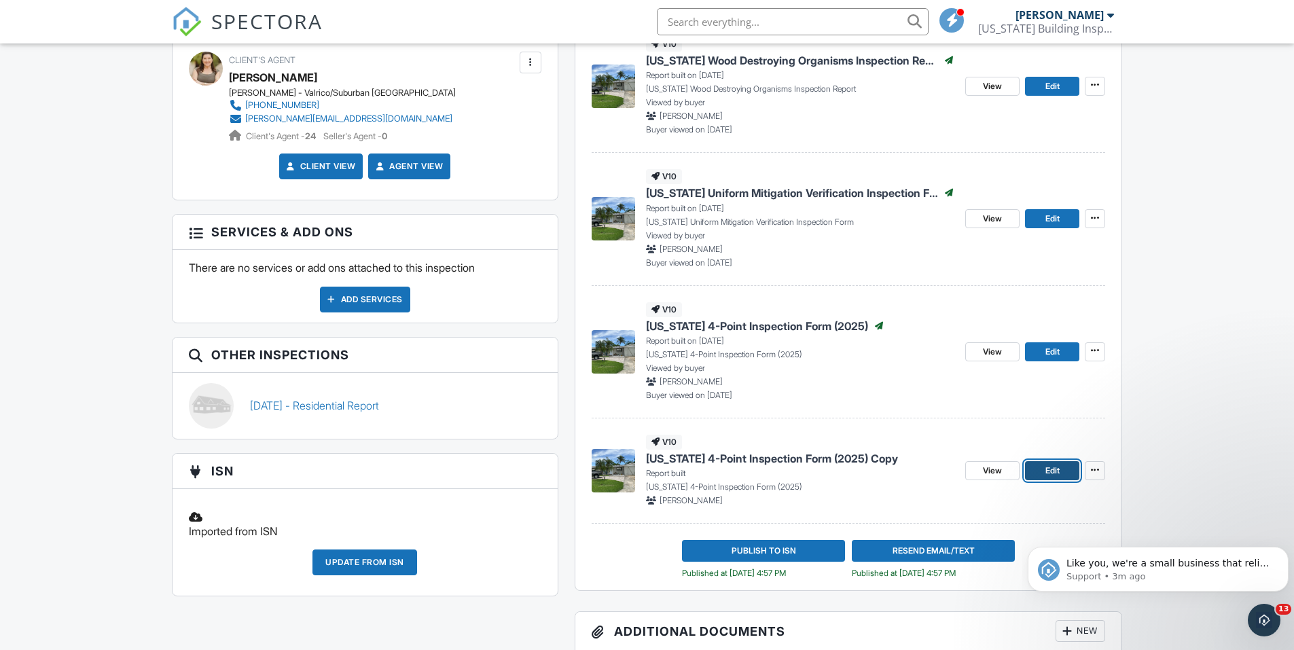
click at [1055, 465] on span "Edit" at bounding box center [1052, 471] width 14 height 14
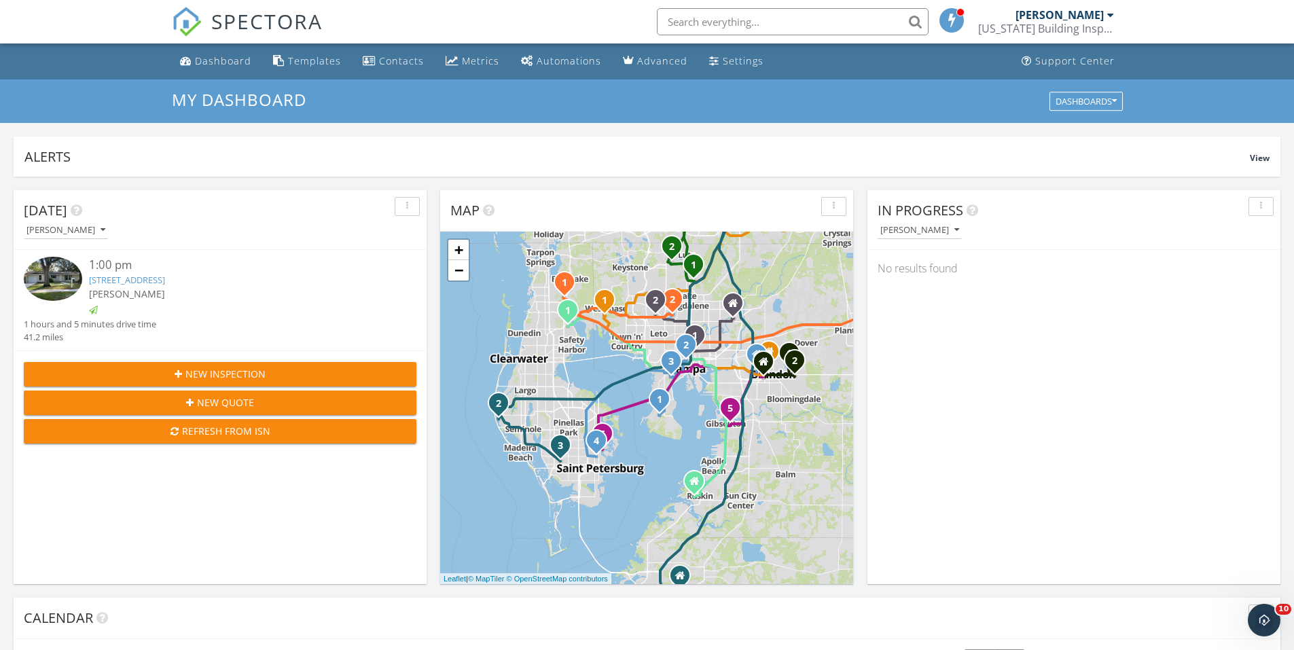
click at [729, 20] on input "text" at bounding box center [793, 21] width 272 height 27
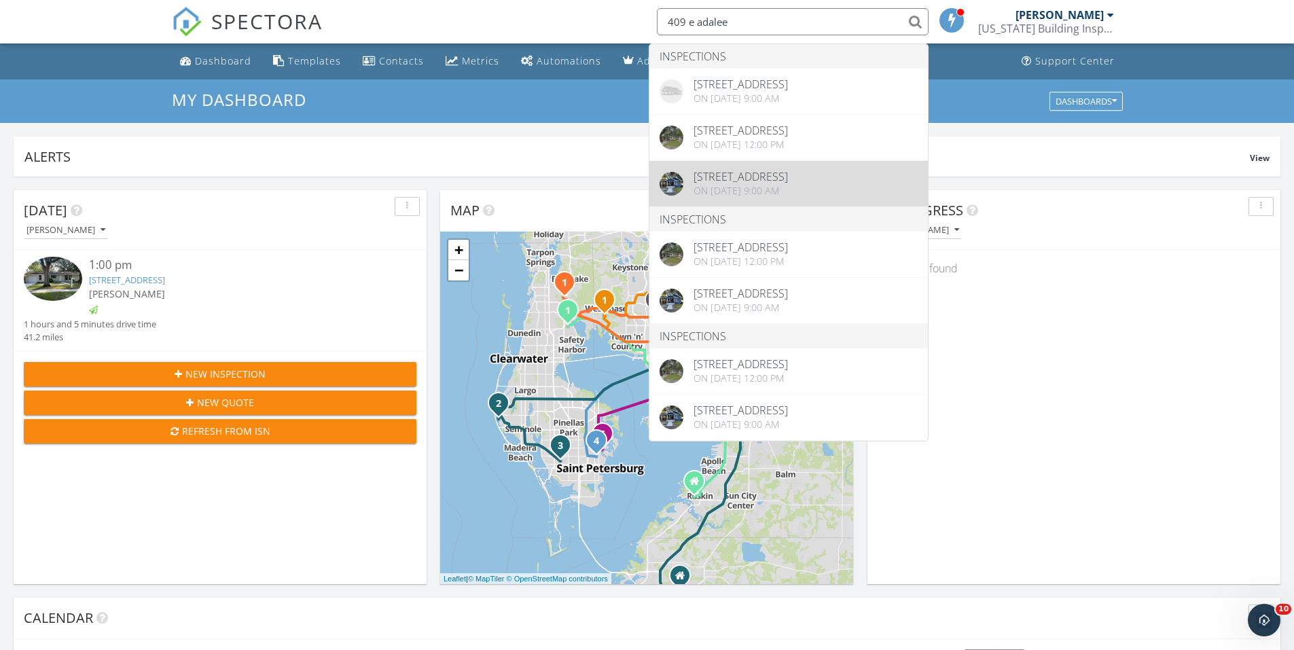
type input "409 e adalee"
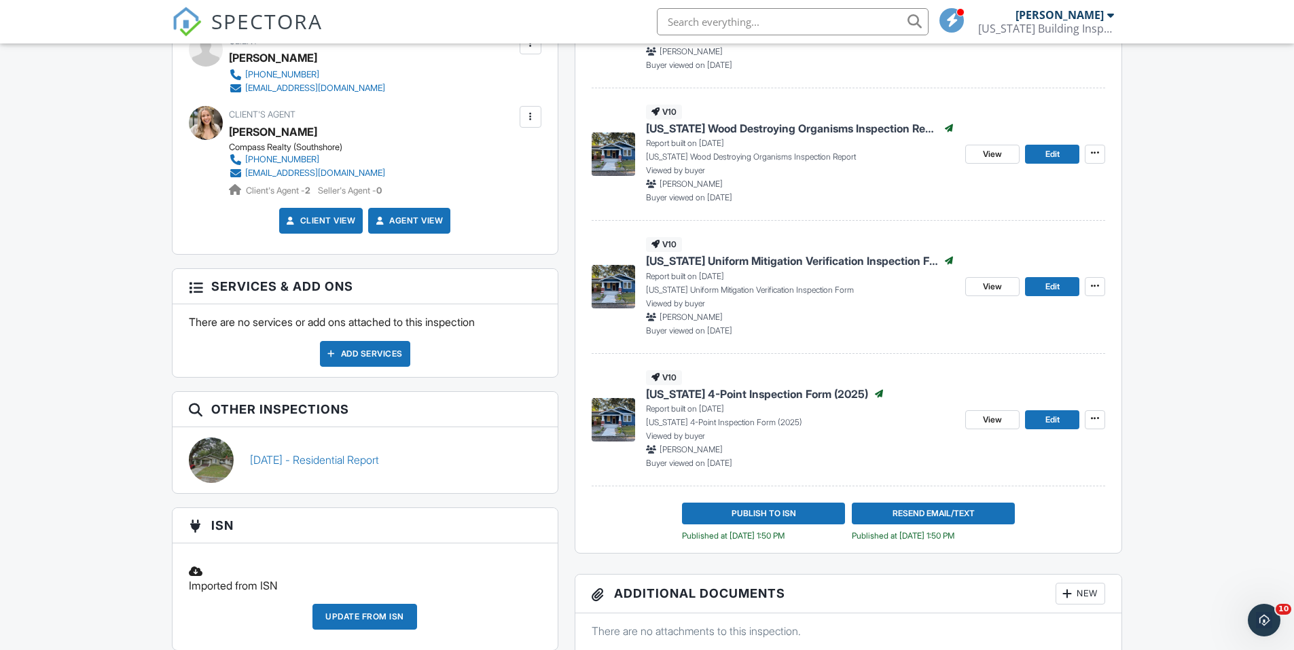
scroll to position [272, 0]
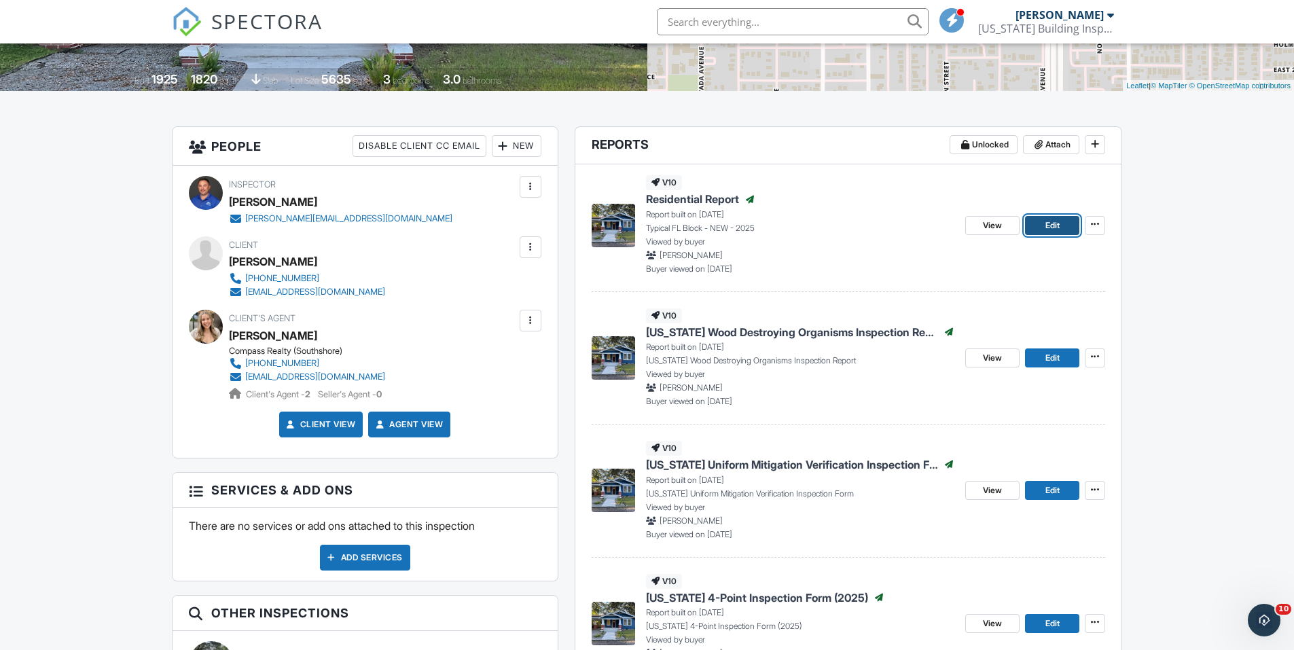
click at [1047, 221] on span "Edit" at bounding box center [1052, 226] width 14 height 14
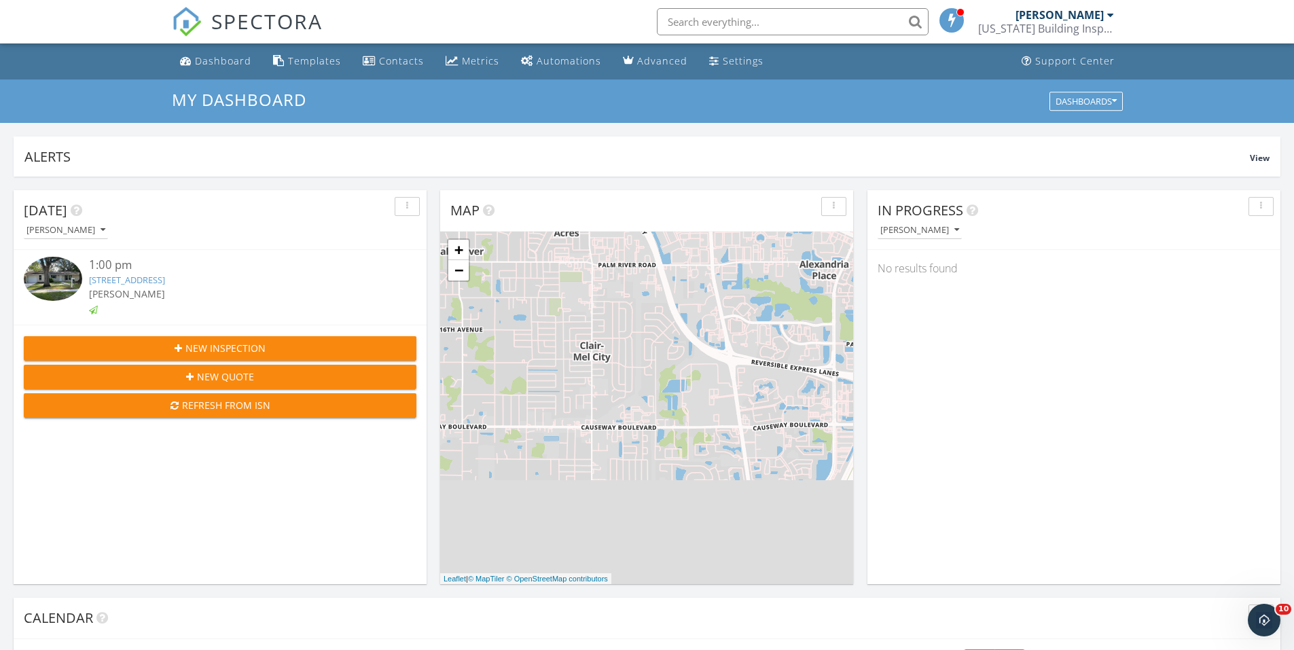
click at [736, 24] on input "text" at bounding box center [793, 21] width 272 height 27
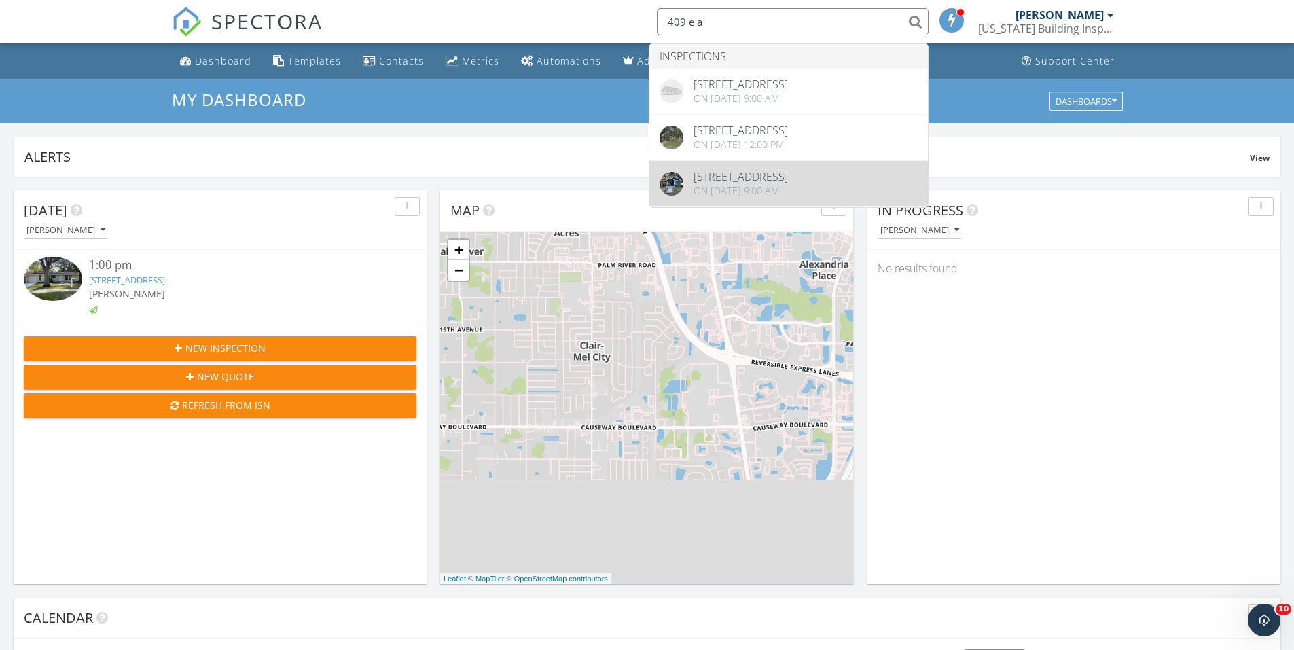
type input "409 e a"
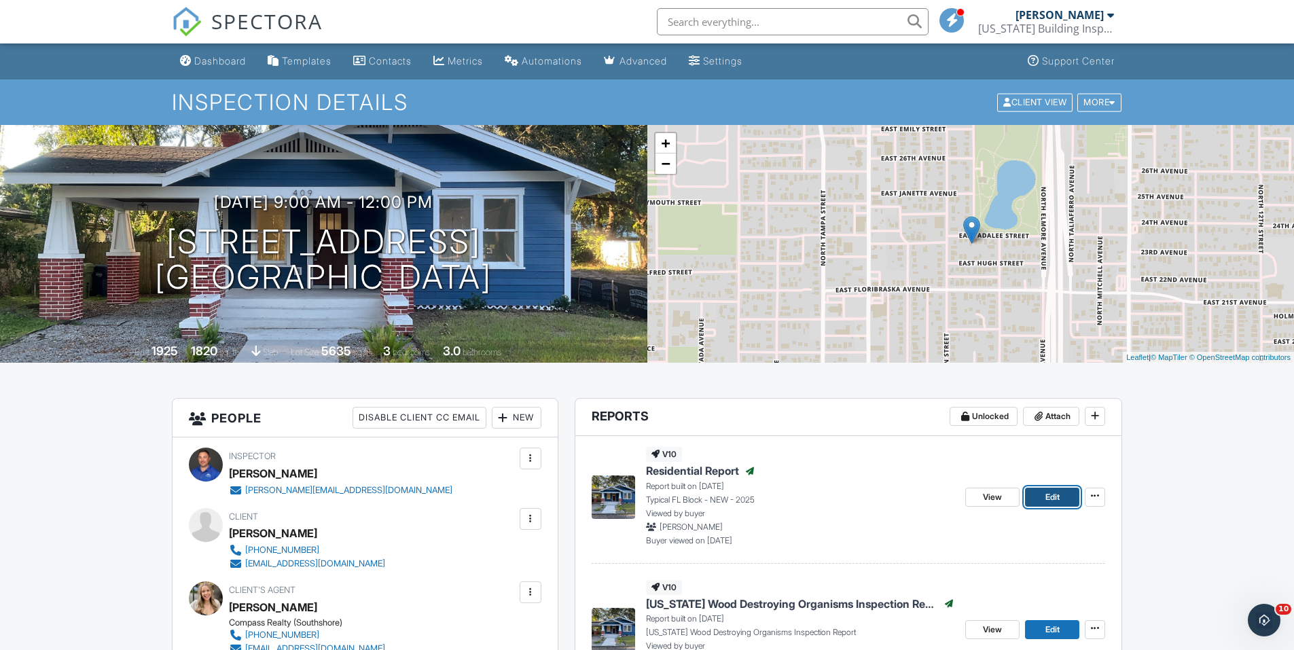
click at [1053, 501] on span "Edit" at bounding box center [1052, 497] width 14 height 14
